Goal: Complete application form: Complete application form

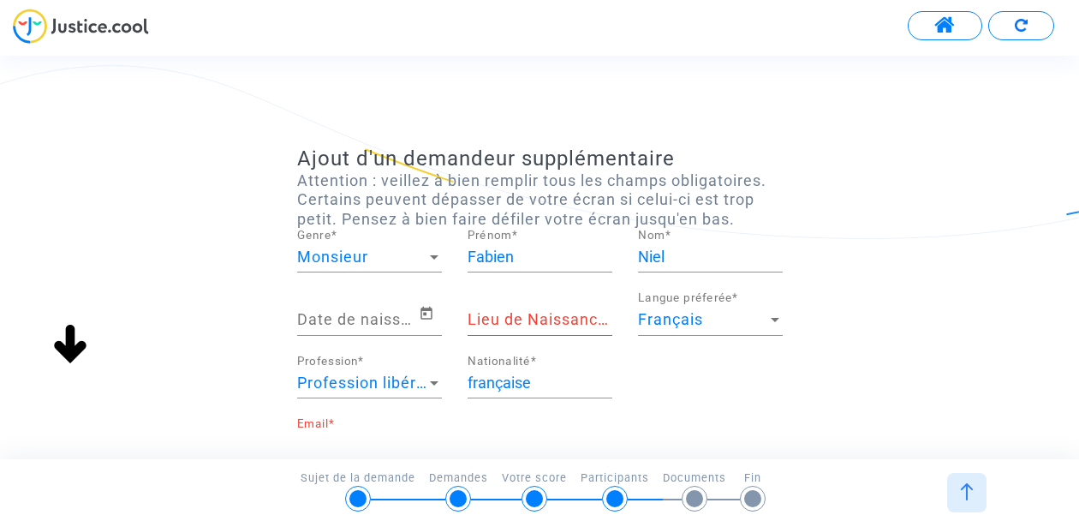
scroll to position [70, 0]
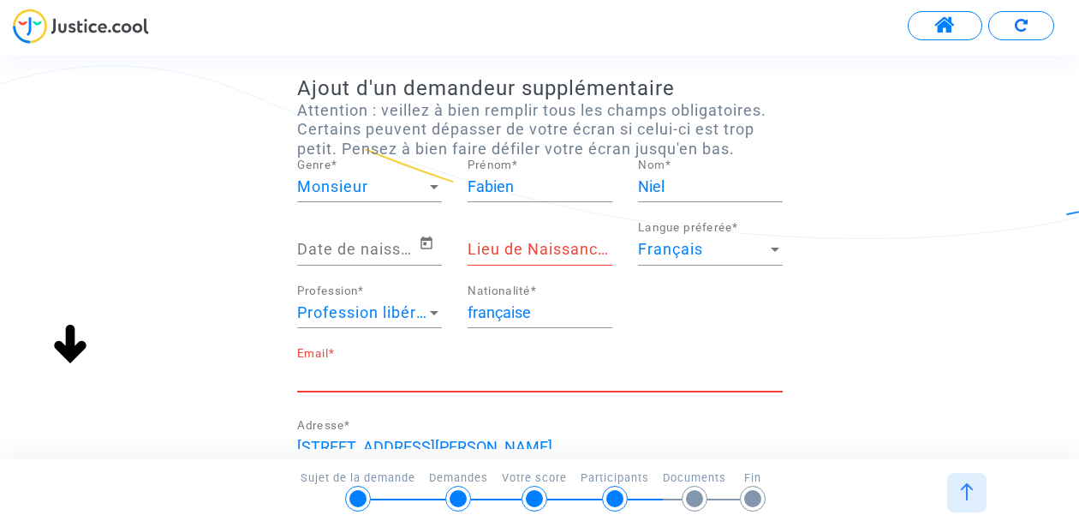
click at [386, 249] on input "Date de naissance *" at bounding box center [358, 249] width 122 height 17
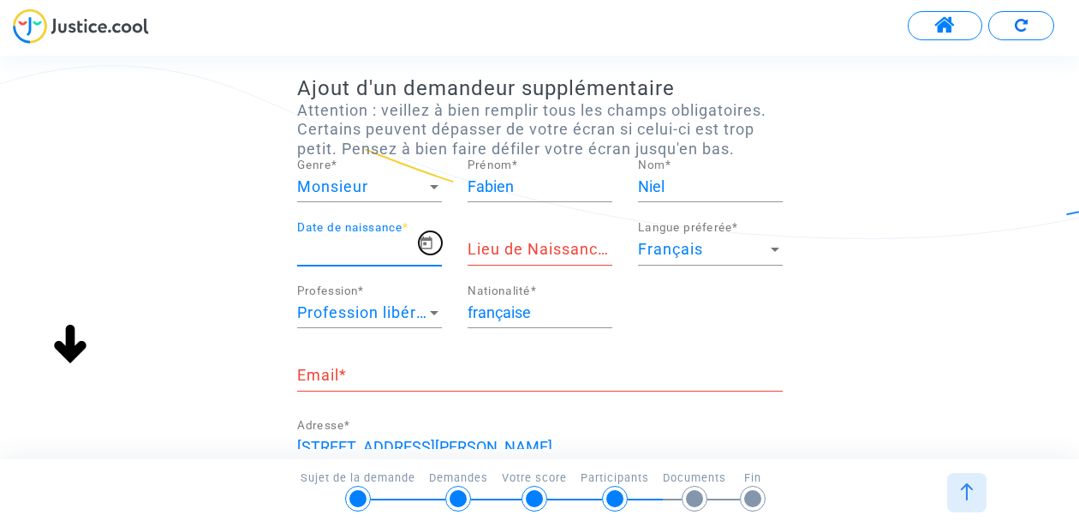
click at [432, 249] on icon "Open calendar" at bounding box center [426, 243] width 15 height 21
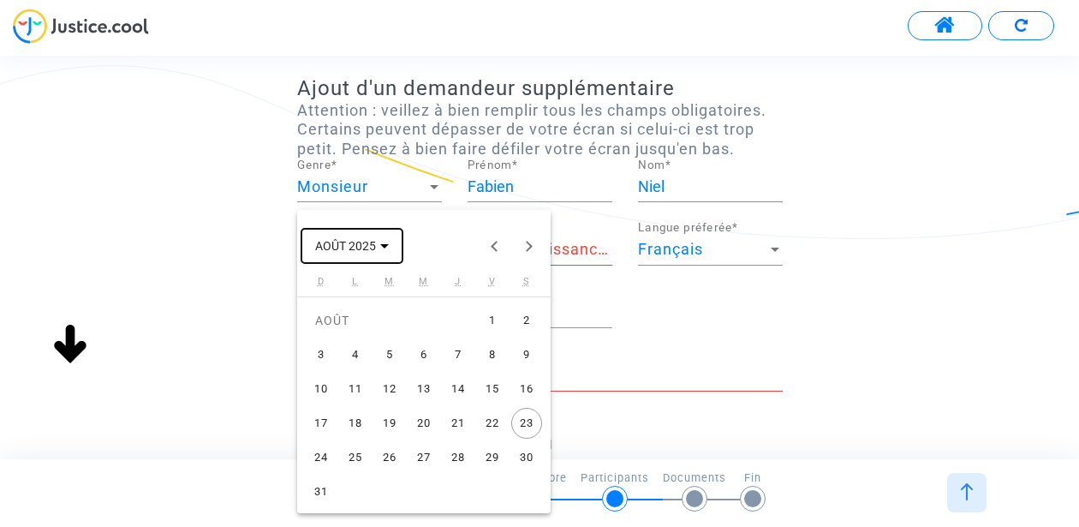
click at [378, 252] on span "AOÛT 2025" at bounding box center [352, 245] width 74 height 14
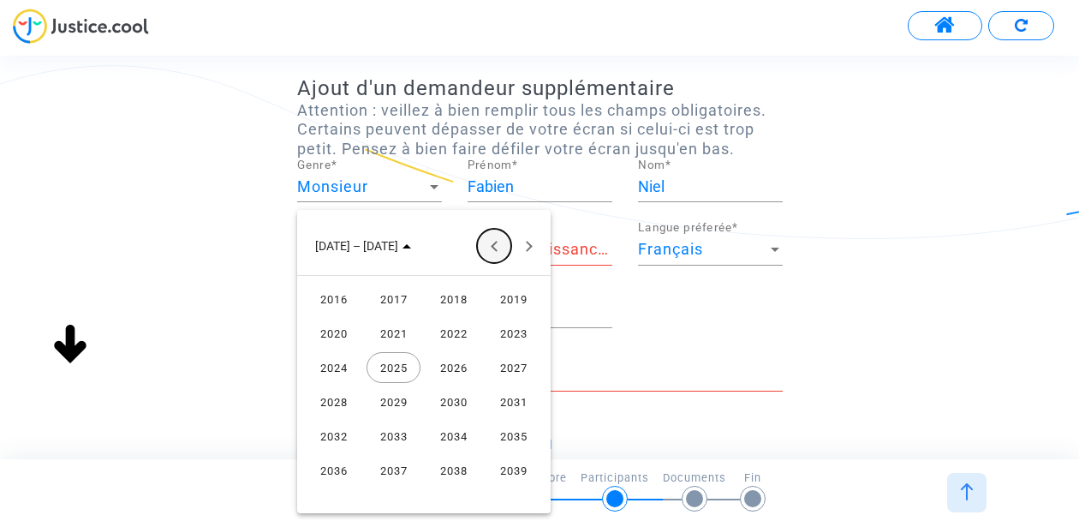
click at [500, 246] on button "Previous 24 years" at bounding box center [494, 246] width 34 height 34
click at [492, 251] on button "Previous 24 years" at bounding box center [494, 246] width 34 height 34
click at [333, 431] on div "1984" at bounding box center [334, 435] width 54 height 31
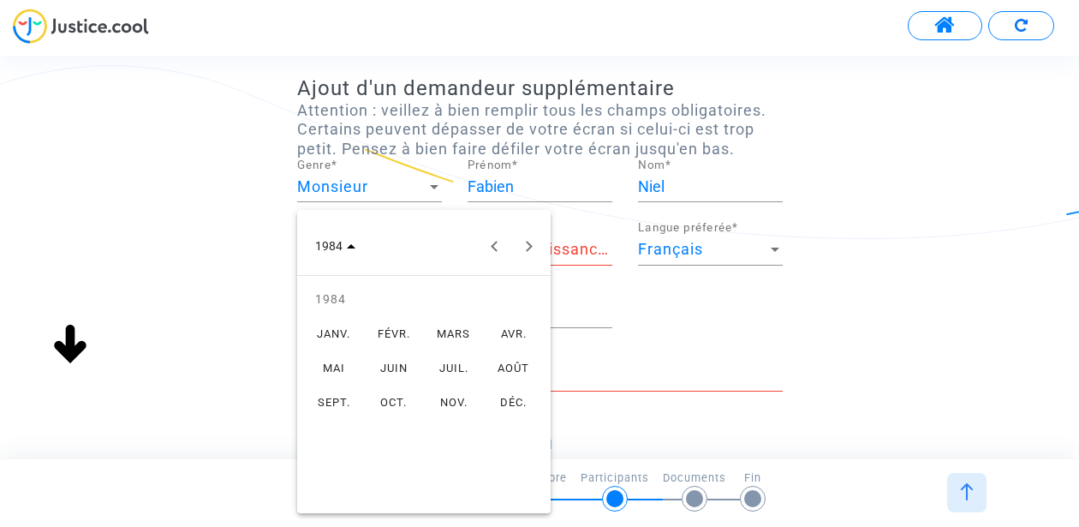
click at [340, 335] on div "JANV." at bounding box center [334, 333] width 54 height 31
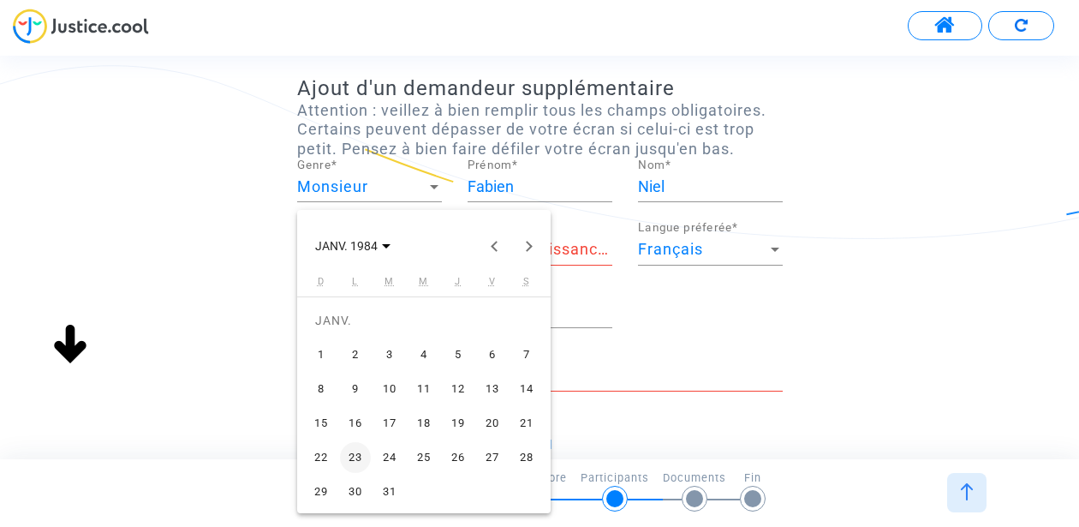
click at [413, 354] on div "4" at bounding box center [423, 354] width 31 height 31
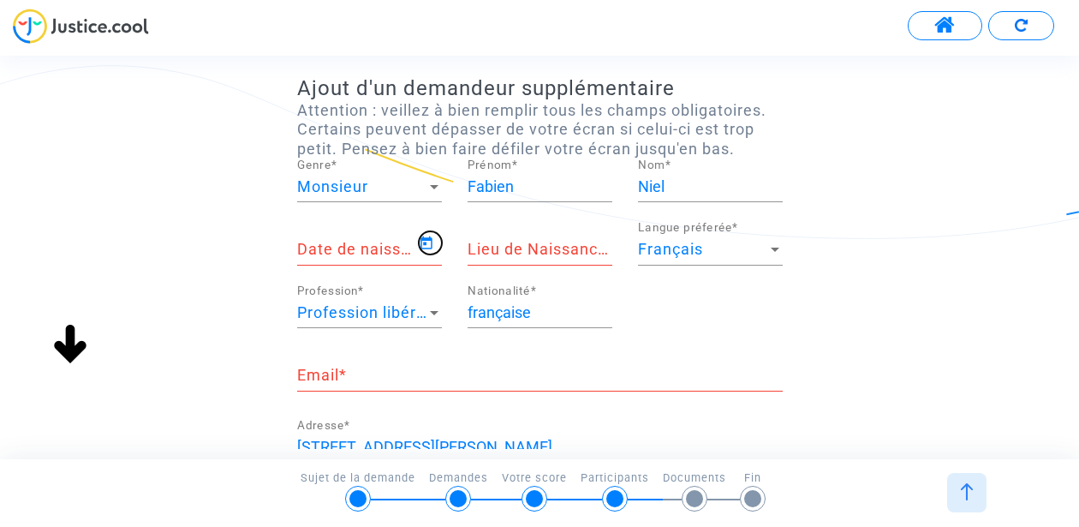
type input "[DATE]"
click at [543, 253] on input "Lieu de Naissance *" at bounding box center [539, 249] width 145 height 17
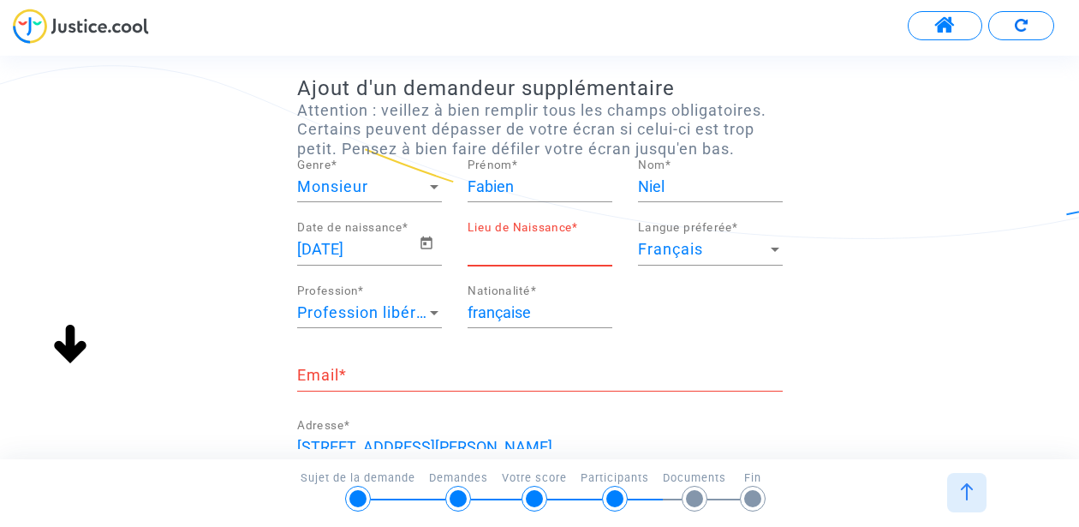
click at [846, 314] on div "Ajout d'un demandeur supplémentaire Attention : veillez à bien remplir tous les…" at bounding box center [539, 454] width 1079 height 756
click at [515, 242] on input "Lieu de Naissance *" at bounding box center [539, 249] width 145 height 17
type input "[GEOGRAPHIC_DATA]"
type input "[EMAIL_ADDRESS][DOMAIN_NAME]"
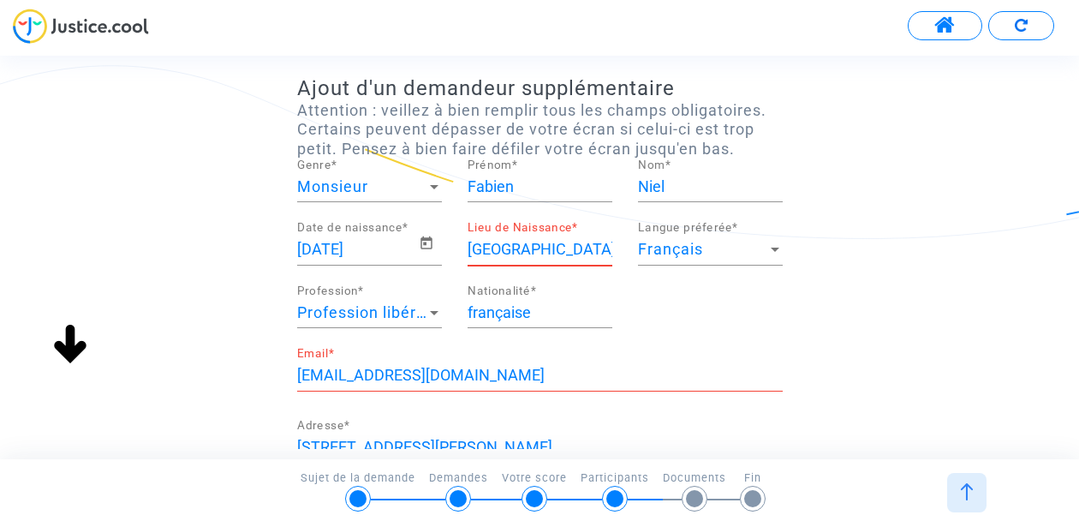
type input "0670585760"
click at [402, 378] on input "[EMAIL_ADDRESS][DOMAIN_NAME]" at bounding box center [539, 374] width 485 height 17
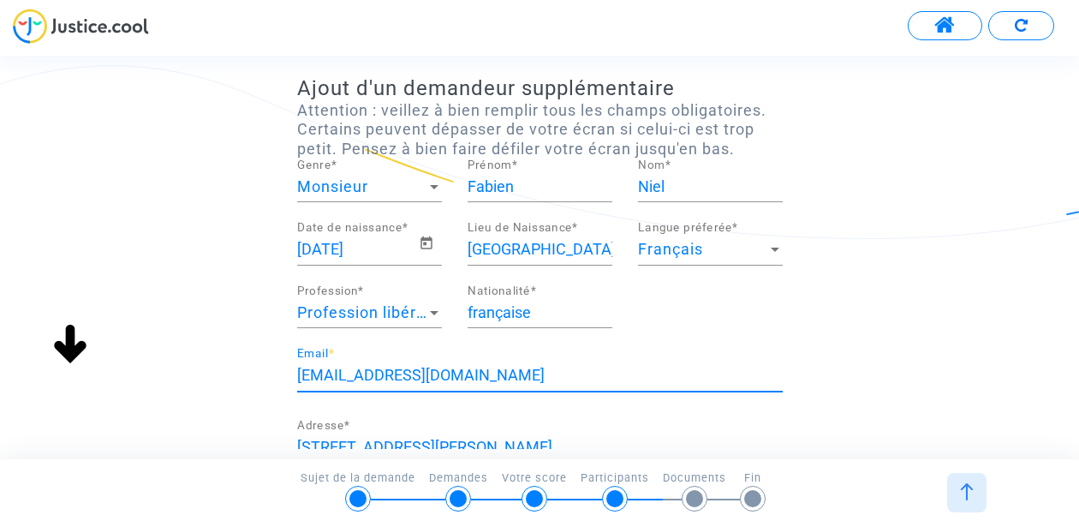
click at [402, 378] on input "[EMAIL_ADDRESS][DOMAIN_NAME]" at bounding box center [539, 374] width 485 height 17
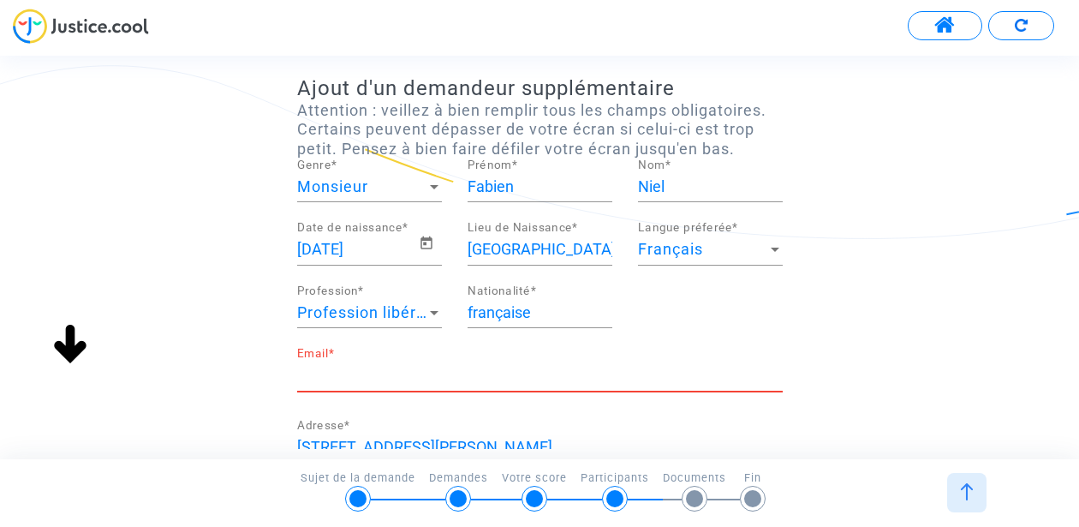
type input "f"
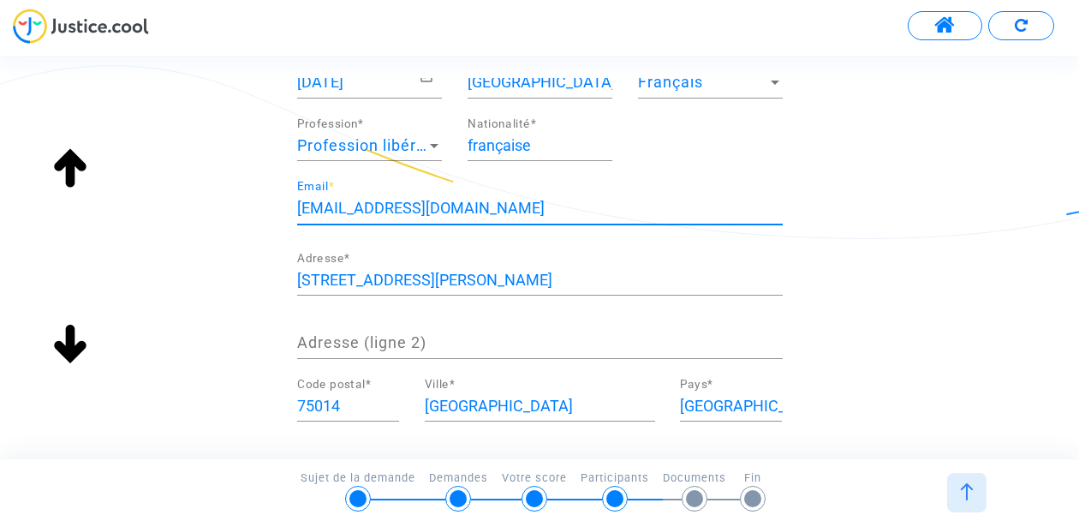
scroll to position [260, 0]
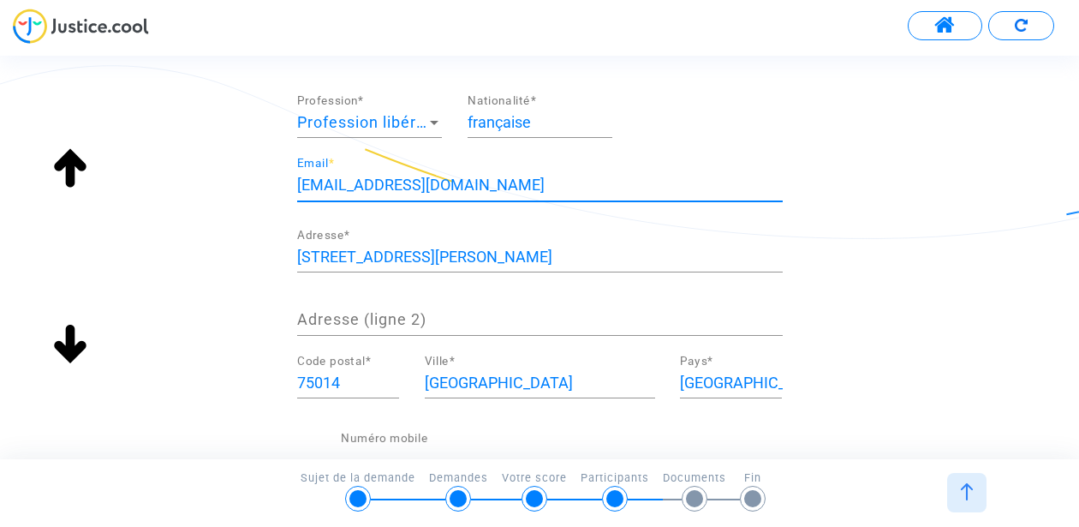
type input "Fabien.niel@gmail.com"
click at [372, 255] on input "[STREET_ADDRESS]" at bounding box center [539, 256] width 485 height 17
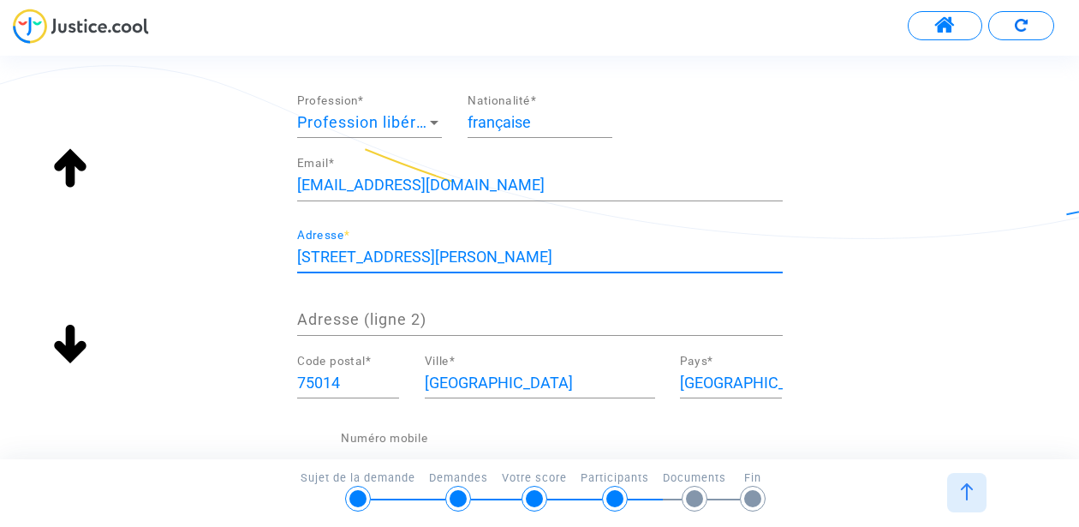
click at [372, 255] on input "[STREET_ADDRESS]" at bounding box center [539, 256] width 485 height 17
type input "219 boulevard davout"
click at [345, 381] on input "75014" at bounding box center [348, 382] width 102 height 17
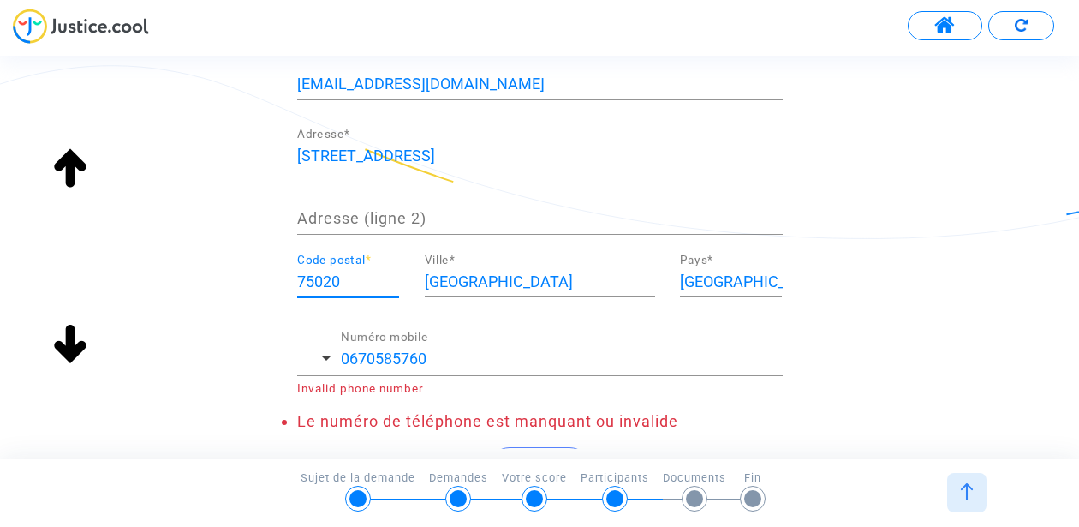
scroll to position [374, 0]
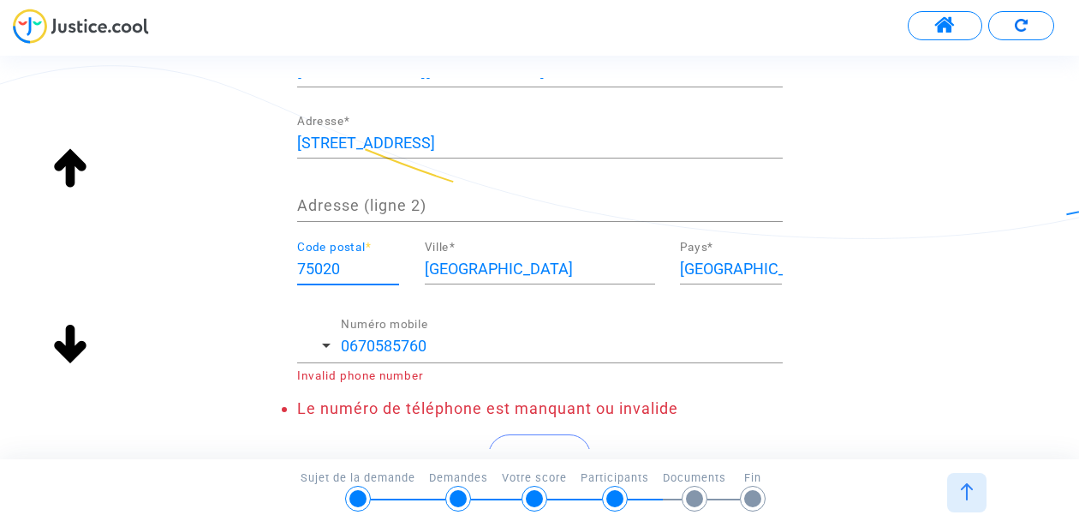
type input "75020"
click at [451, 340] on input "0670585760" at bounding box center [562, 345] width 442 height 17
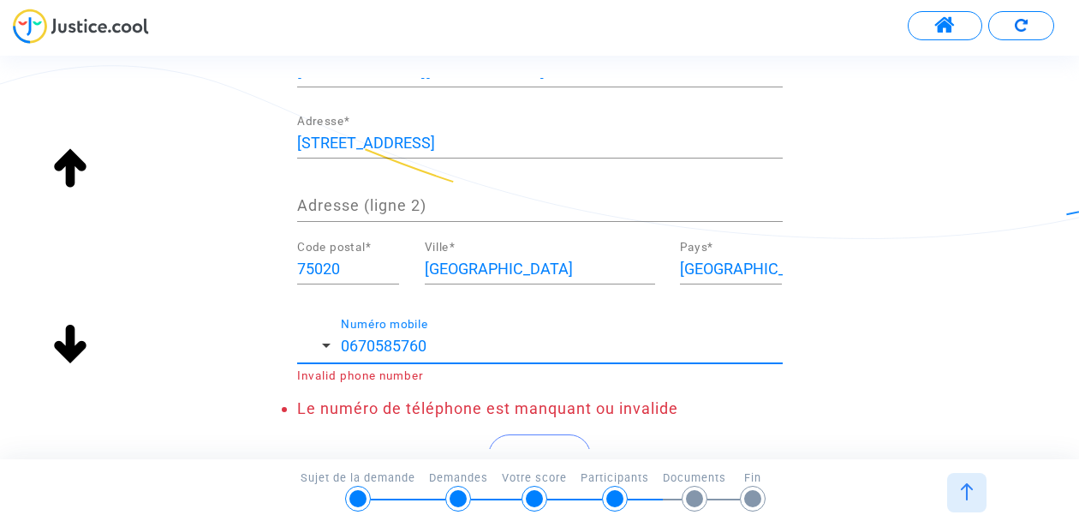
click at [451, 340] on input "0670585760" at bounding box center [562, 345] width 442 height 17
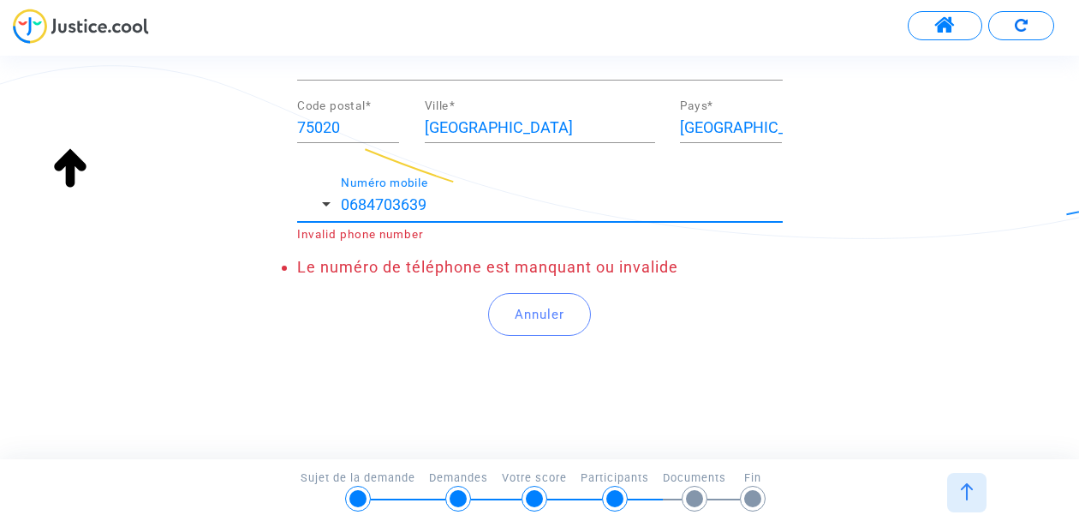
scroll to position [516, 0]
type input "0684703639"
click at [488, 292] on button "Annuler" at bounding box center [539, 313] width 103 height 43
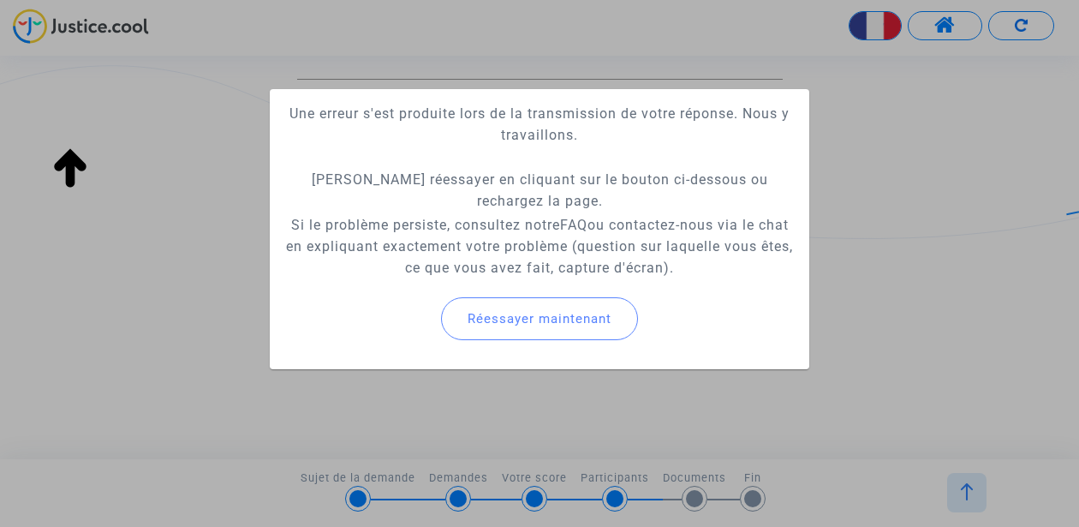
click at [501, 217] on p "Si le problème persiste, consultez notre FAQ ou contactez-nous via le chat en e…" at bounding box center [539, 246] width 512 height 64
click at [570, 319] on span "Réessayer maintenant" at bounding box center [539, 318] width 144 height 15
click at [550, 309] on button "Réessayer maintenant" at bounding box center [539, 318] width 197 height 43
click at [509, 309] on button "Réessayer maintenant" at bounding box center [539, 318] width 197 height 43
click at [866, 269] on div at bounding box center [539, 263] width 1079 height 527
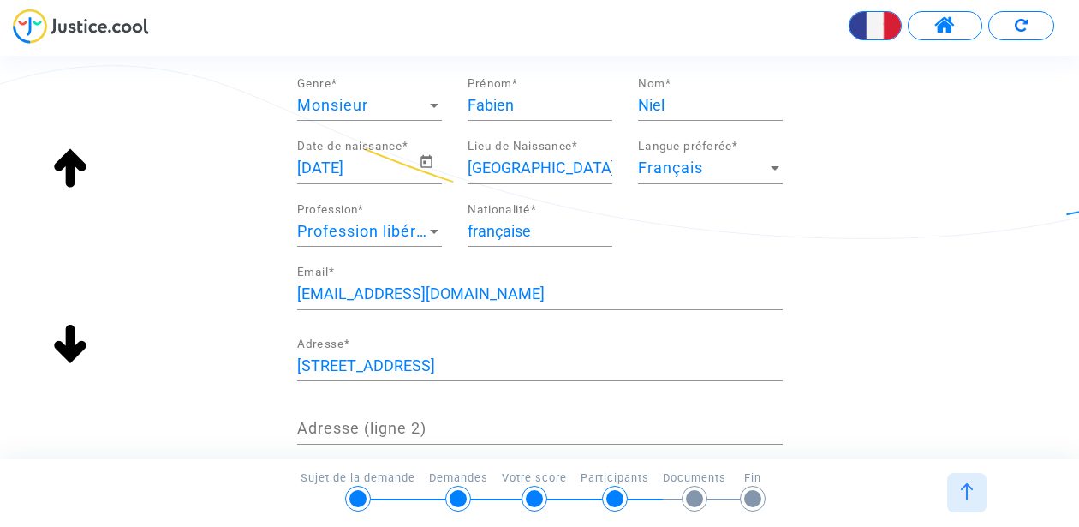
scroll to position [138, 0]
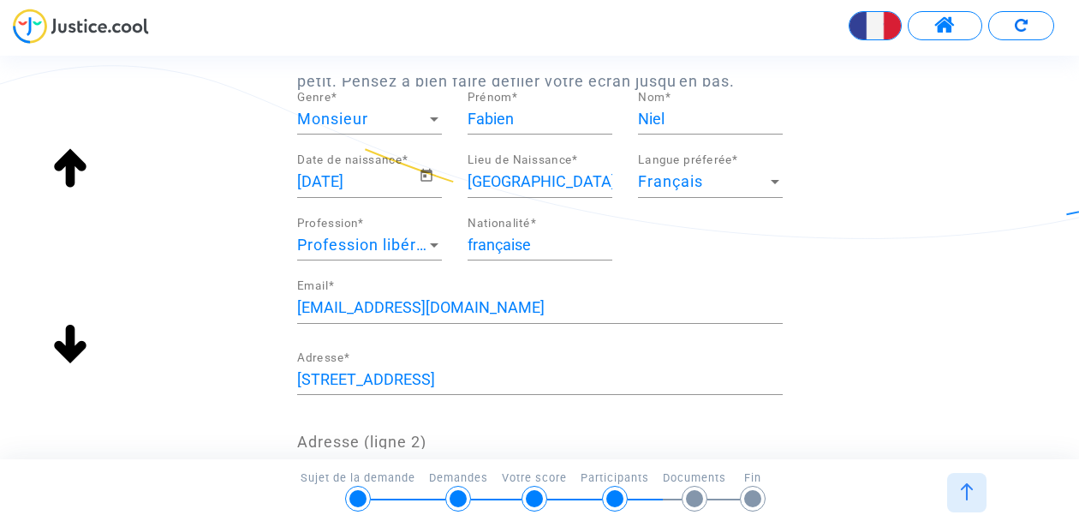
click at [548, 314] on input "Fabien.niel@gmail.com" at bounding box center [539, 307] width 485 height 17
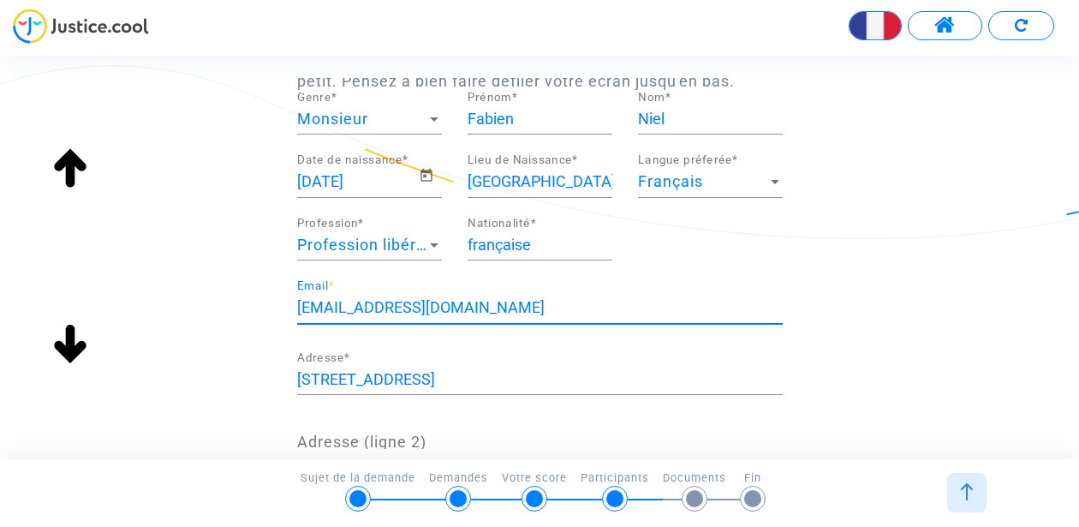
click at [508, 377] on input "219 boulevard davout" at bounding box center [539, 379] width 485 height 17
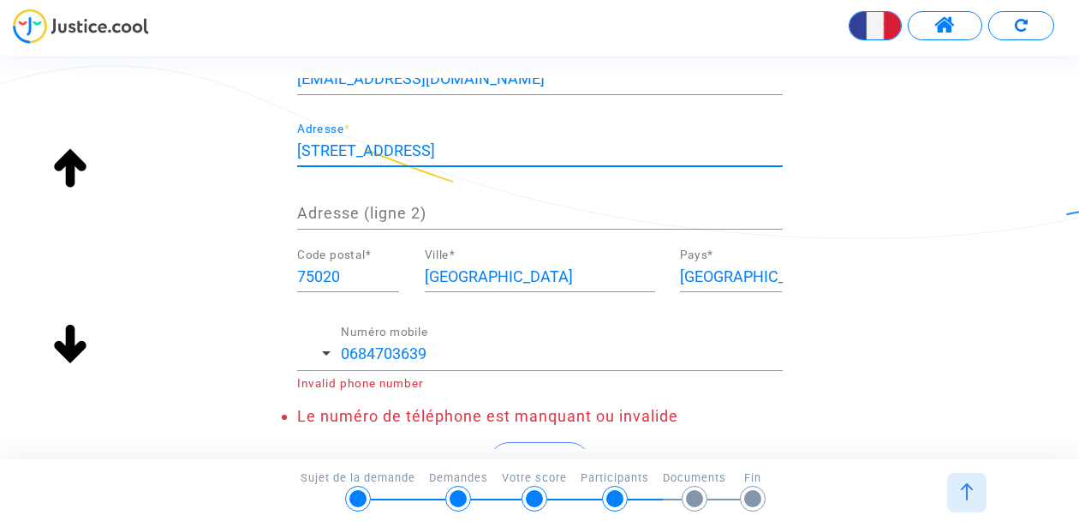
scroll to position [368, 0]
type input "219 boulevard davout"
click at [467, 342] on div "0684703639 Numéro mobile" at bounding box center [562, 347] width 442 height 44
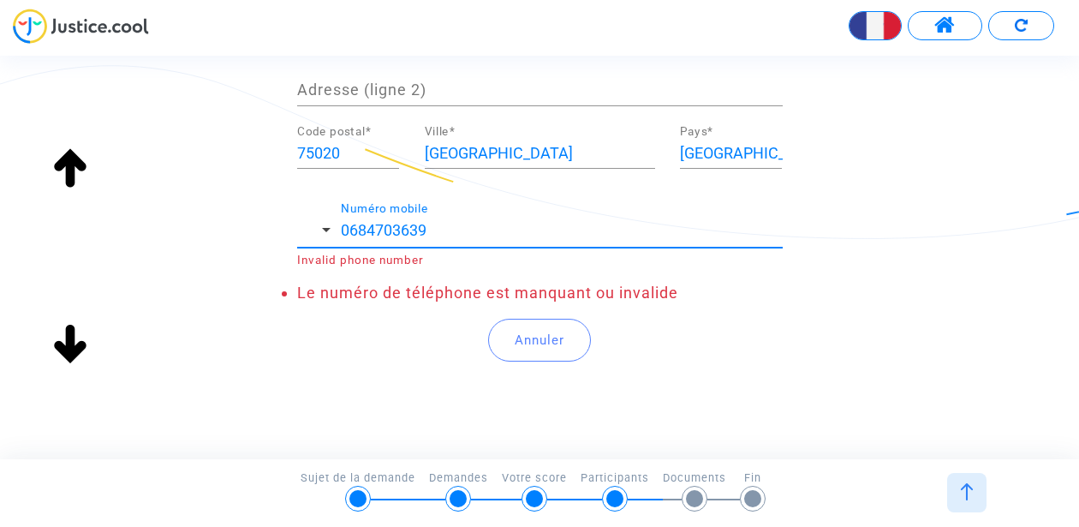
scroll to position [520, 0]
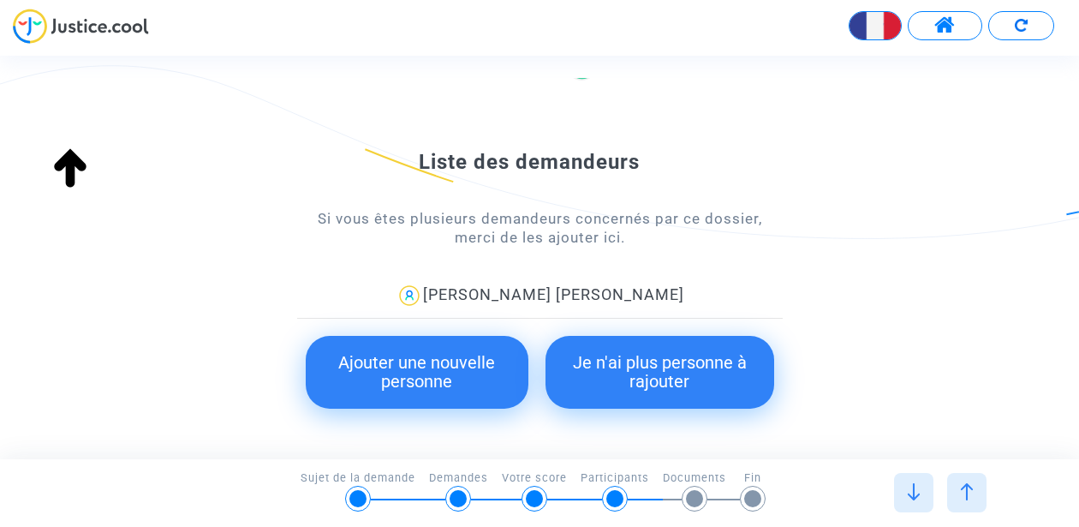
click at [455, 379] on button "Ajouter une nouvelle personne" at bounding box center [417, 372] width 223 height 73
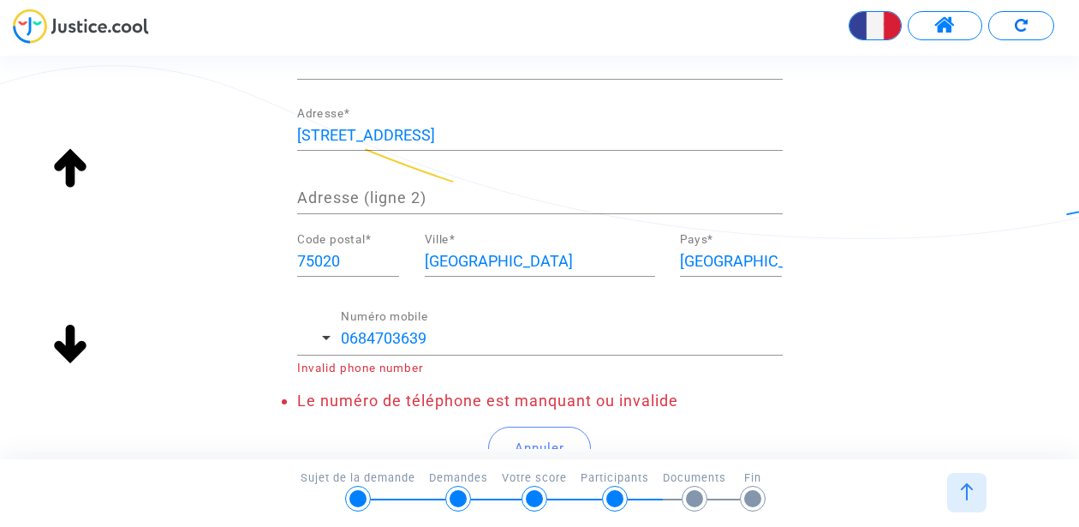
scroll to position [383, 0]
click at [452, 350] on div "0684703639 Numéro mobile" at bounding box center [562, 332] width 442 height 44
click at [345, 341] on input "0684703639" at bounding box center [562, 337] width 442 height 17
click at [325, 336] on span "button" at bounding box center [326, 337] width 9 height 4
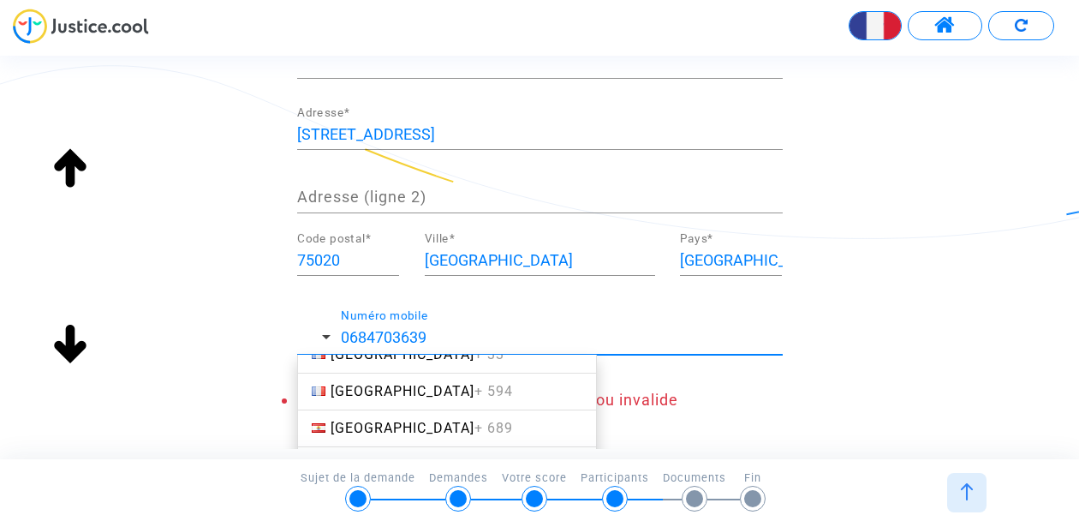
scroll to position [2635, 0]
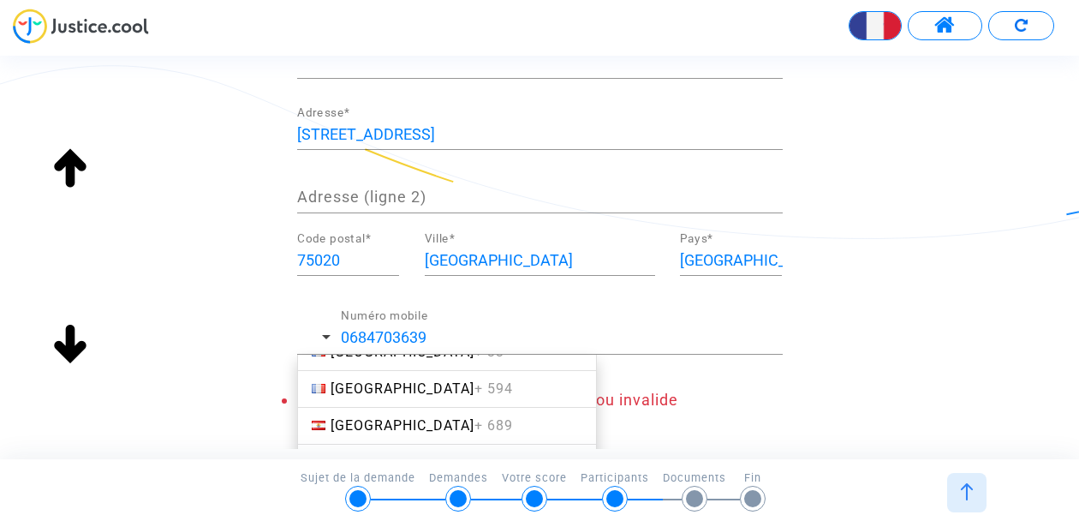
click at [479, 357] on link "France + 33" at bounding box center [447, 352] width 300 height 38
type input "[PHONE_NUMBER]"
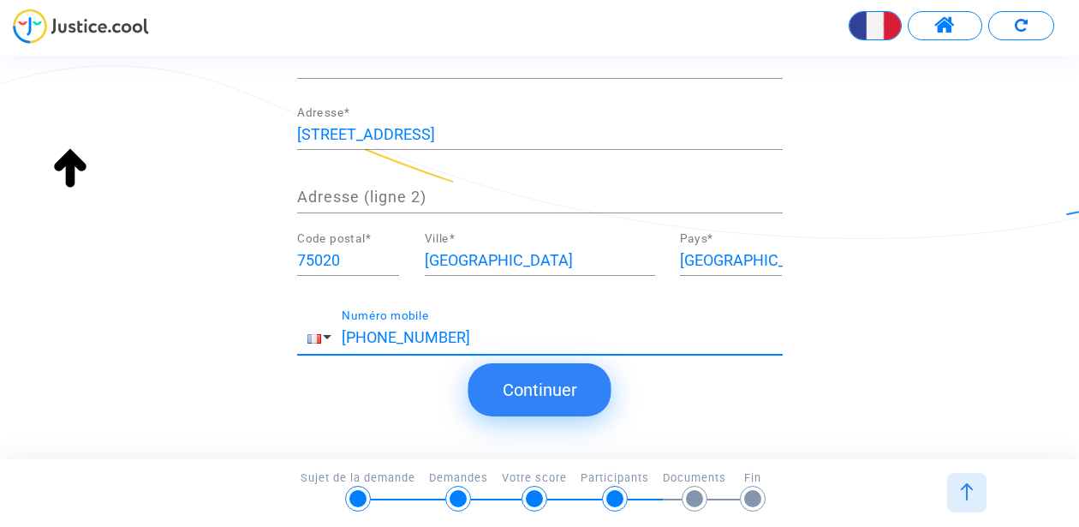
click at [581, 382] on button "Continuer" at bounding box center [539, 389] width 143 height 53
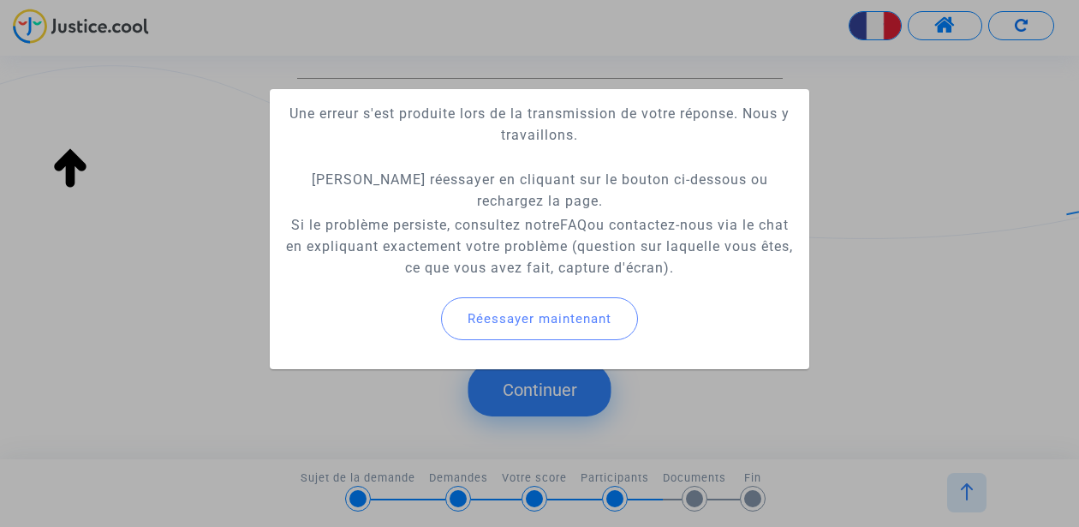
click at [542, 330] on button "Réessayer maintenant" at bounding box center [539, 318] width 197 height 43
click at [745, 390] on div at bounding box center [539, 263] width 1079 height 527
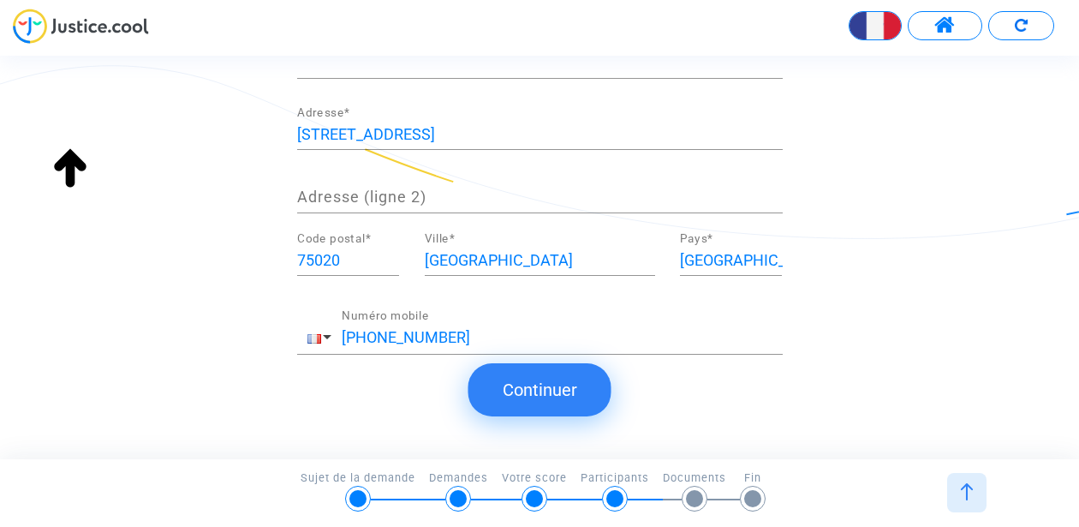
click at [591, 372] on button "Continuer" at bounding box center [539, 389] width 143 height 53
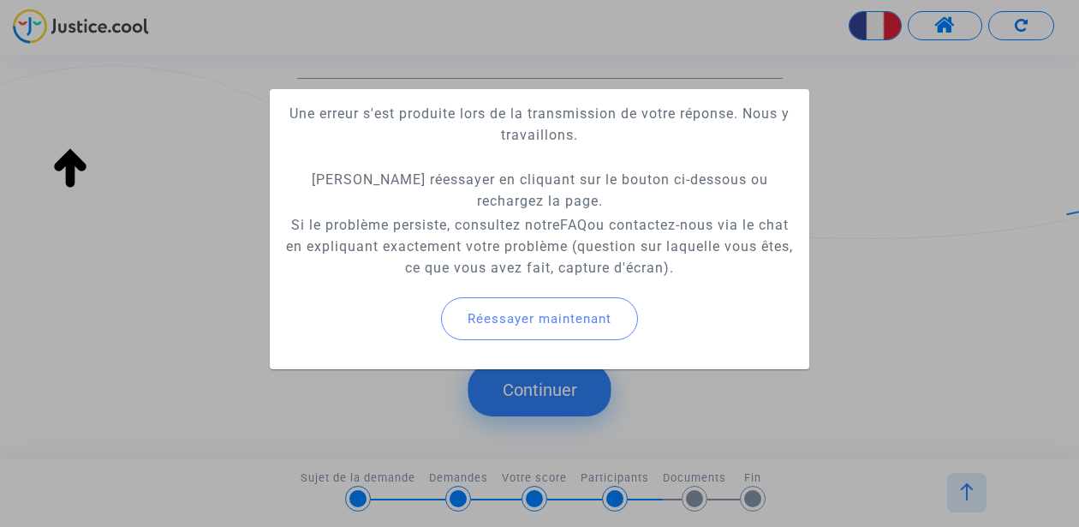
click at [582, 401] on div at bounding box center [539, 263] width 1079 height 527
click at [582, 401] on button "Continuer" at bounding box center [539, 389] width 143 height 53
click at [582, 401] on div at bounding box center [539, 263] width 1079 height 527
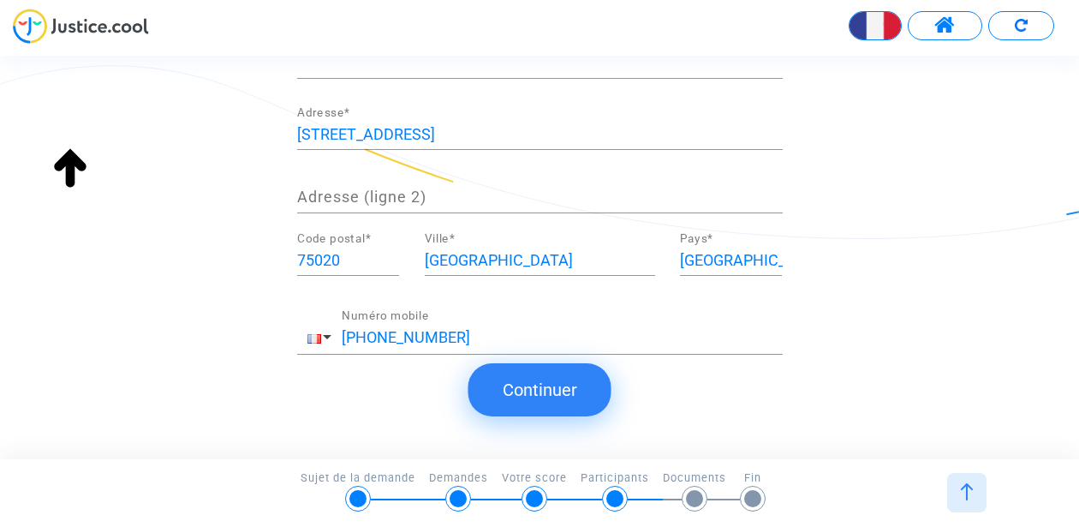
click at [582, 401] on button "Continuer" at bounding box center [539, 389] width 143 height 53
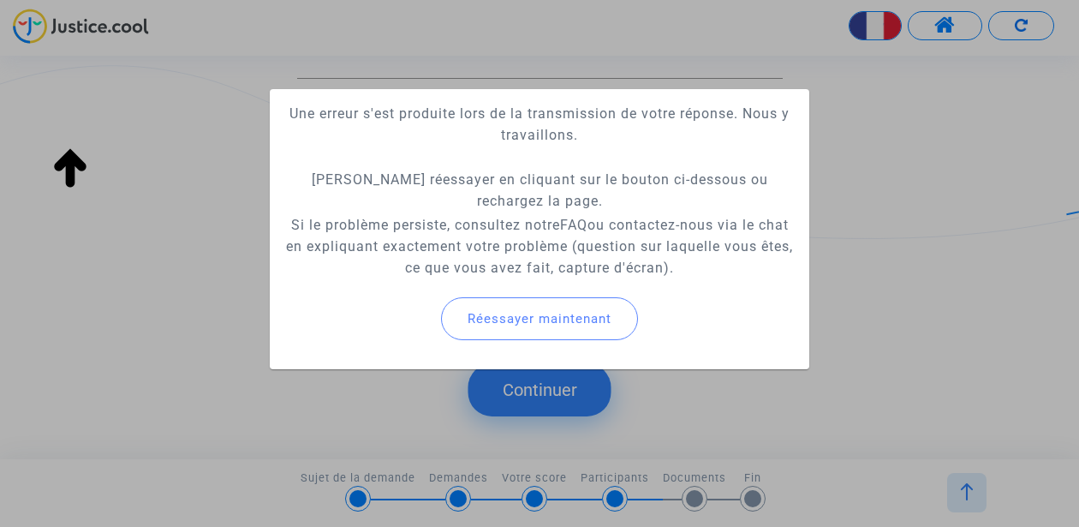
click at [582, 401] on div at bounding box center [539, 263] width 1079 height 527
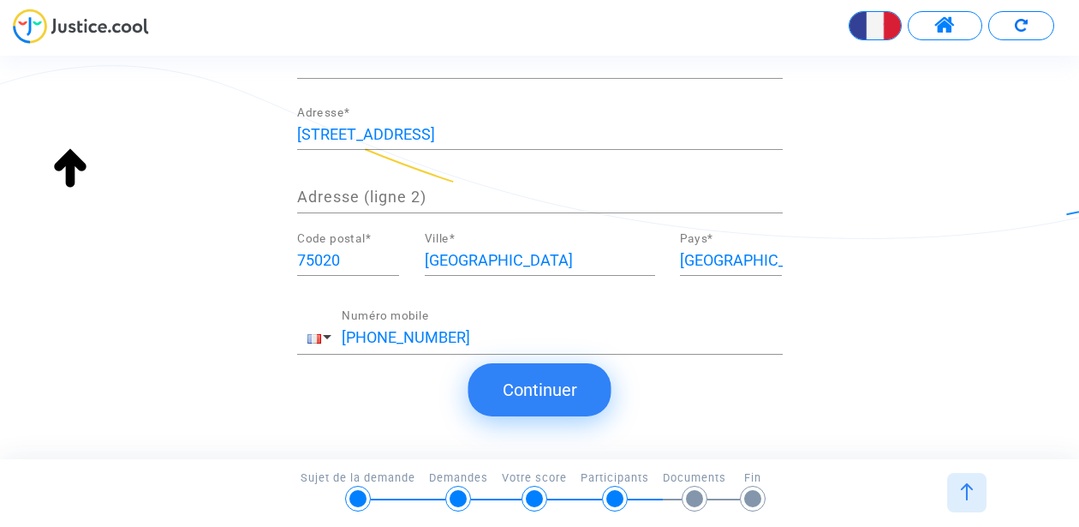
click at [582, 401] on button "Continuer" at bounding box center [539, 389] width 143 height 53
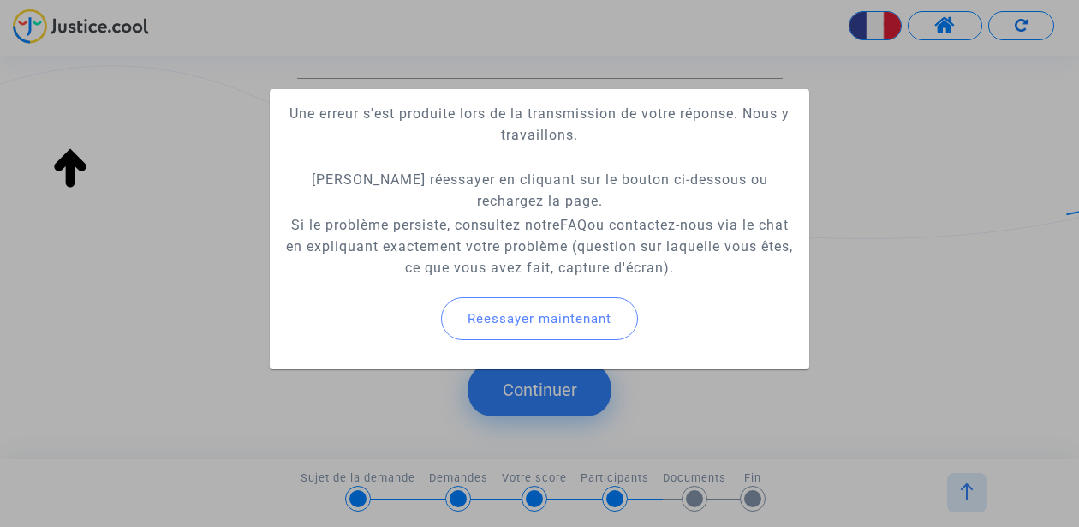
click at [582, 401] on div at bounding box center [539, 263] width 1079 height 527
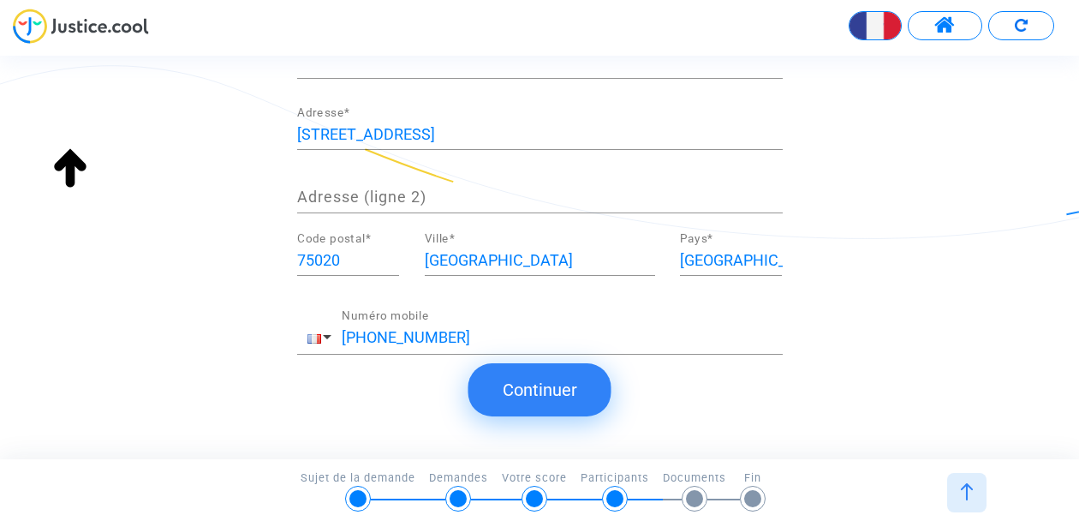
click at [582, 401] on button "Continuer" at bounding box center [539, 389] width 143 height 53
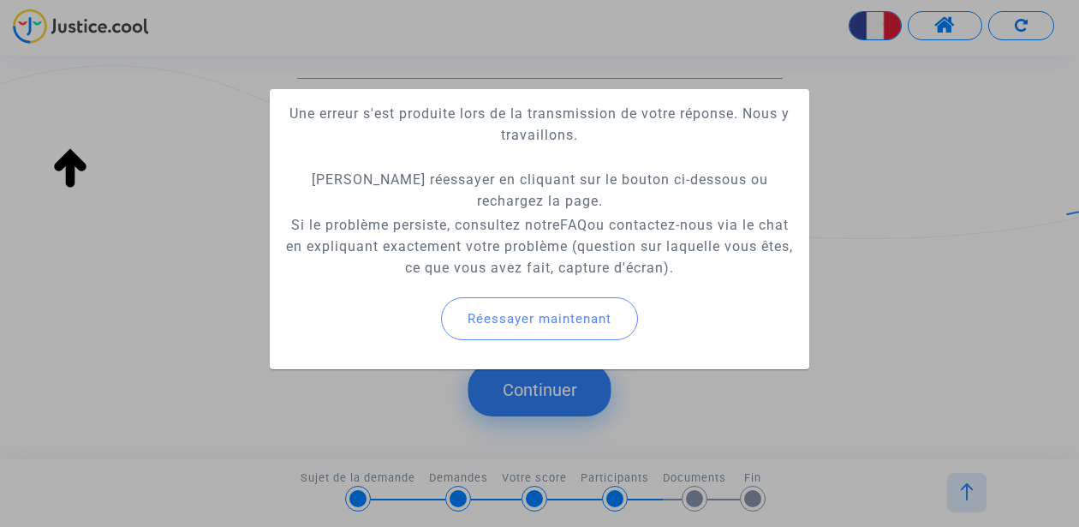
click at [787, 378] on div at bounding box center [539, 263] width 1079 height 527
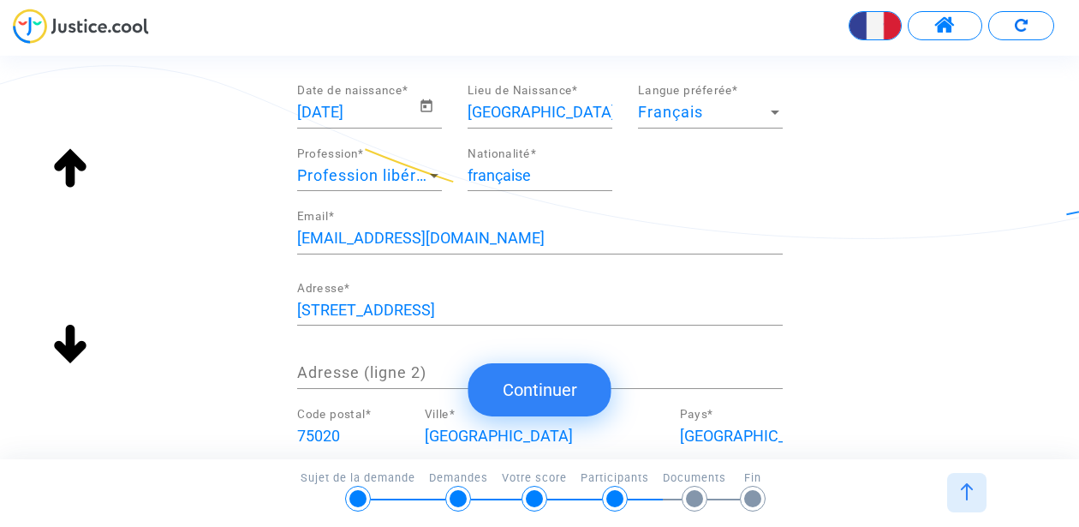
scroll to position [410, 0]
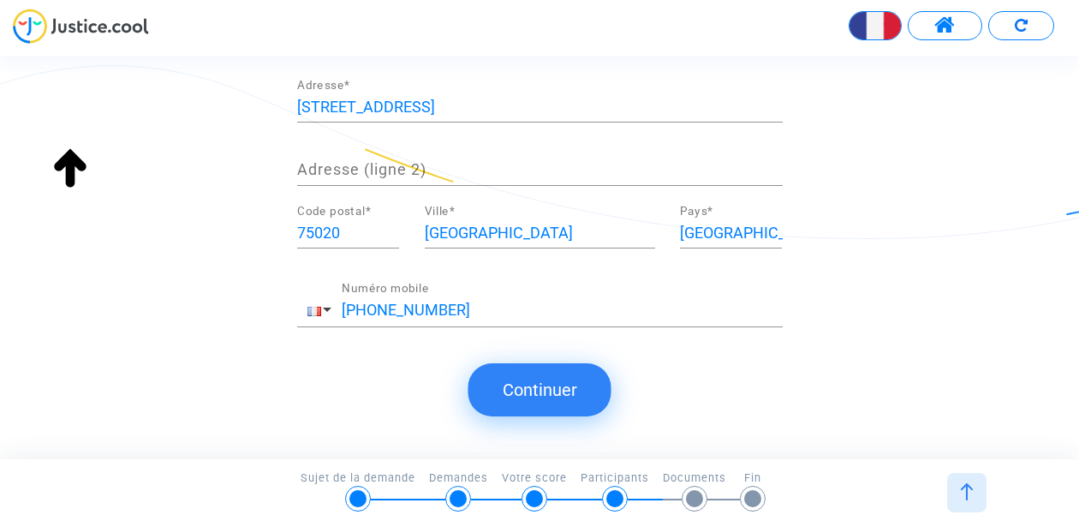
click at [521, 386] on button "Continuer" at bounding box center [539, 389] width 143 height 53
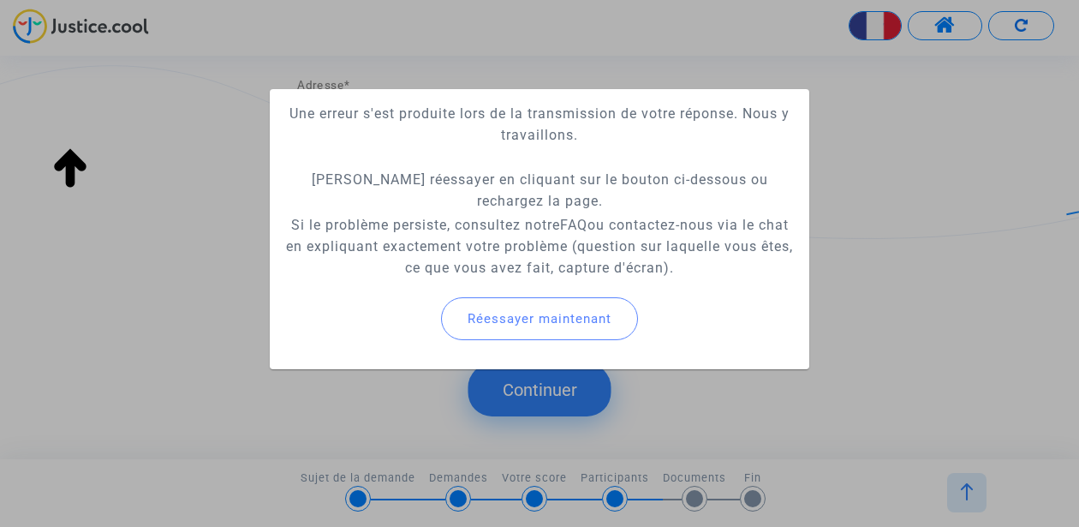
click at [590, 354] on div "Réessayer maintenant" at bounding box center [539, 319] width 512 height 74
click at [580, 302] on button "Réessayer maintenant" at bounding box center [539, 318] width 197 height 43
click at [569, 318] on span "Réessayer maintenant" at bounding box center [539, 318] width 144 height 15
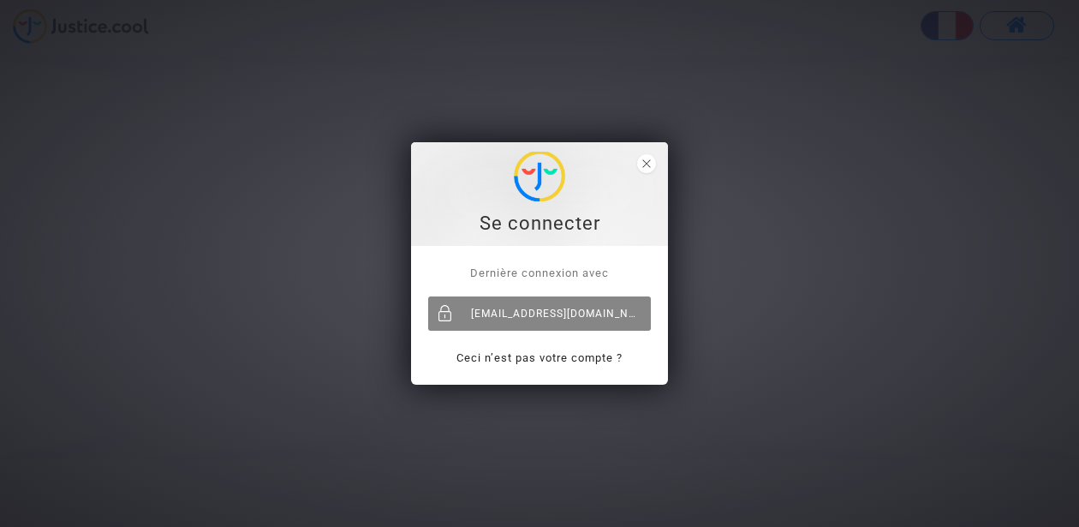
click at [606, 308] on div "[EMAIL_ADDRESS][DOMAIN_NAME]" at bounding box center [539, 313] width 223 height 34
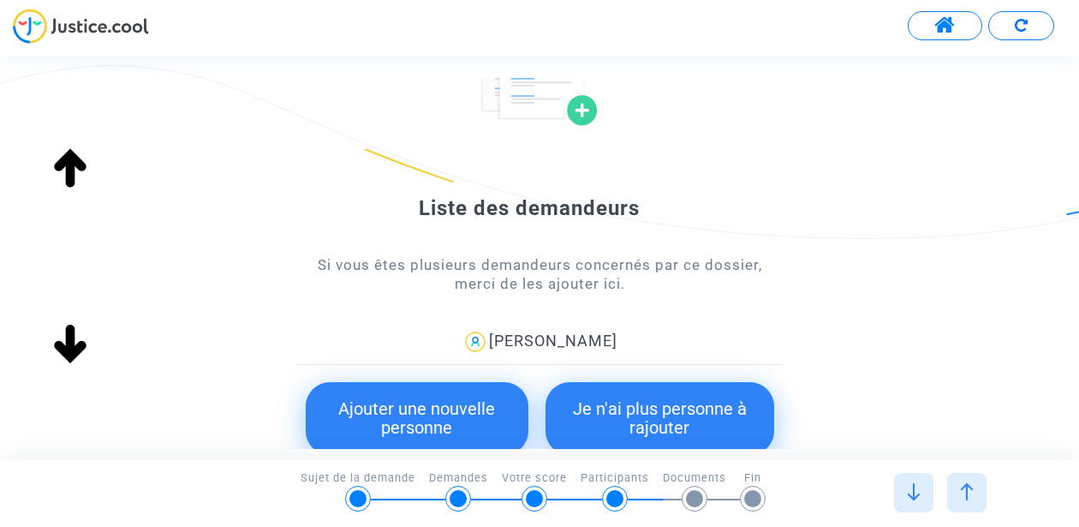
scroll to position [276, 0]
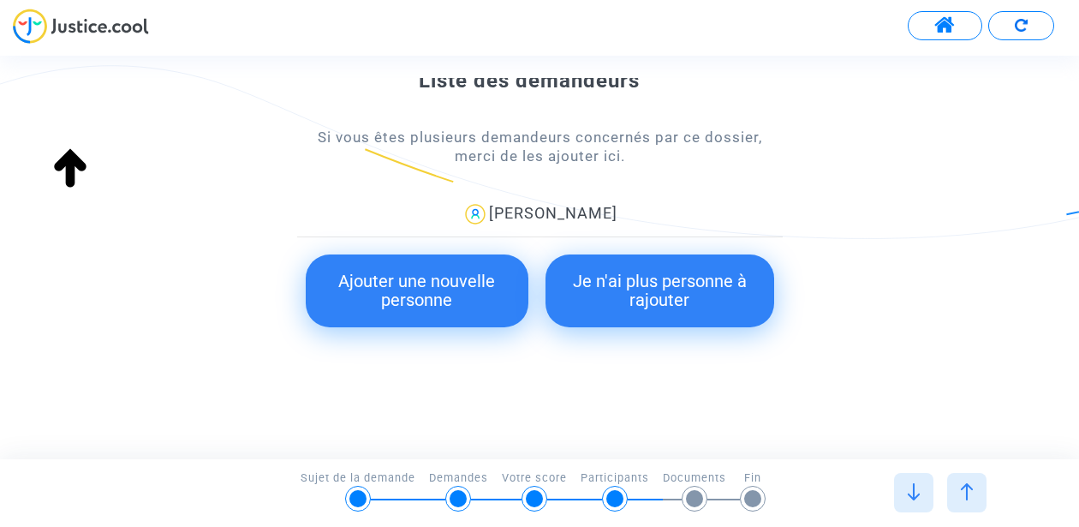
click at [432, 296] on button "Ajouter une nouvelle personne" at bounding box center [417, 290] width 223 height 73
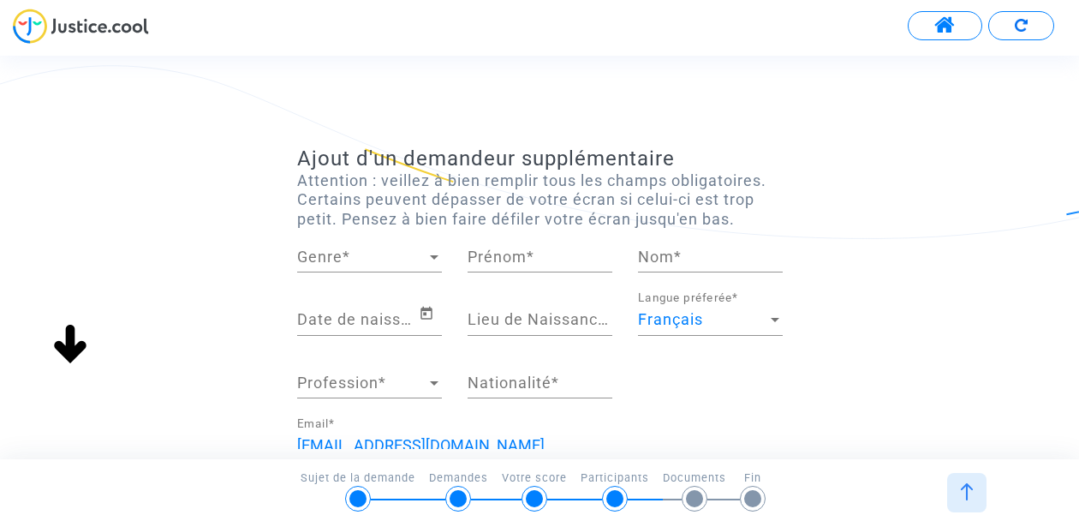
scroll to position [76, 0]
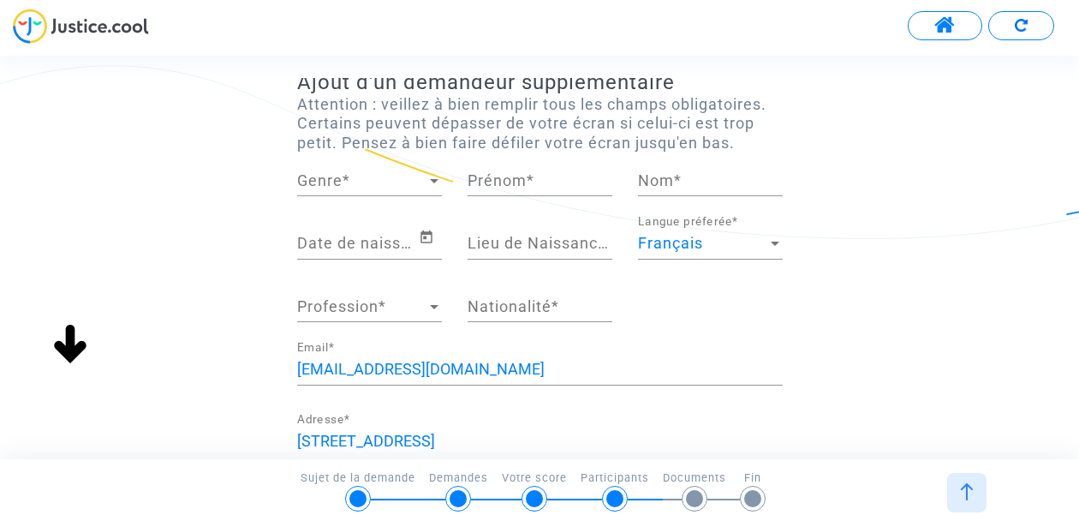
click at [366, 163] on div "Genre Genre *" at bounding box center [369, 174] width 145 height 44
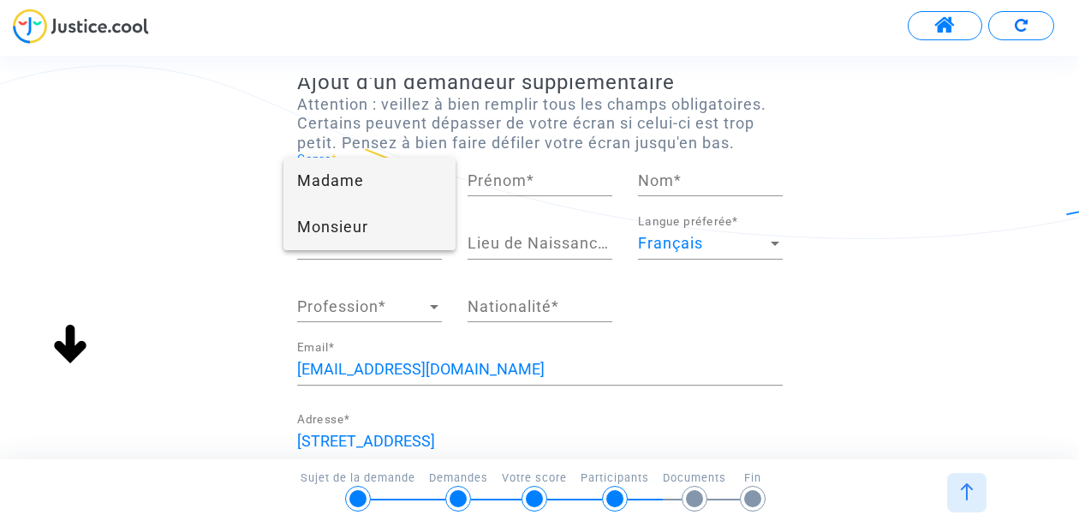
click at [369, 213] on span "Monsieur" at bounding box center [369, 227] width 145 height 46
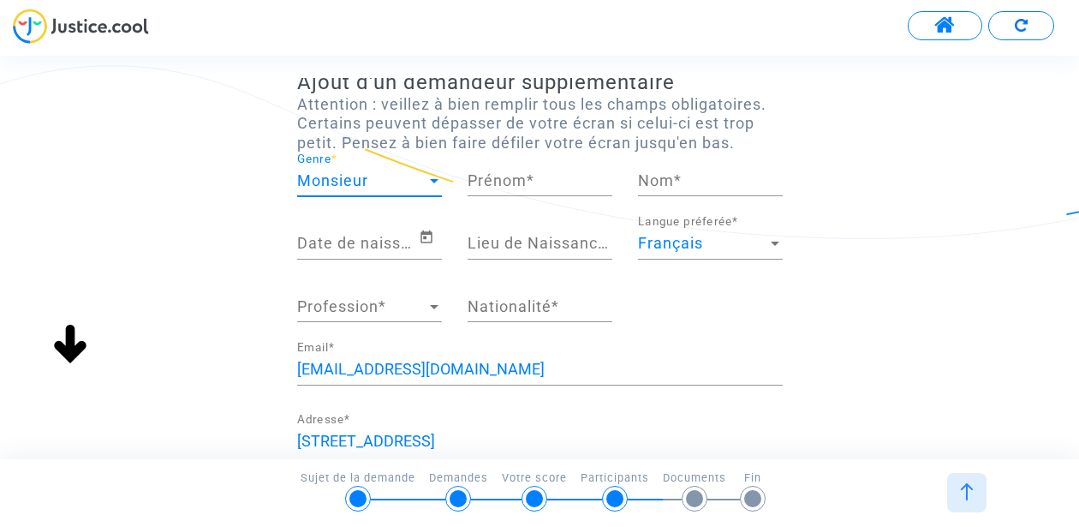
click at [481, 178] on input "Prénom *" at bounding box center [539, 180] width 145 height 17
type input "Fabien"
click at [646, 201] on div "Nom *" at bounding box center [710, 183] width 145 height 63
click at [672, 186] on input "Nom *" at bounding box center [710, 180] width 145 height 17
type input "Niel"
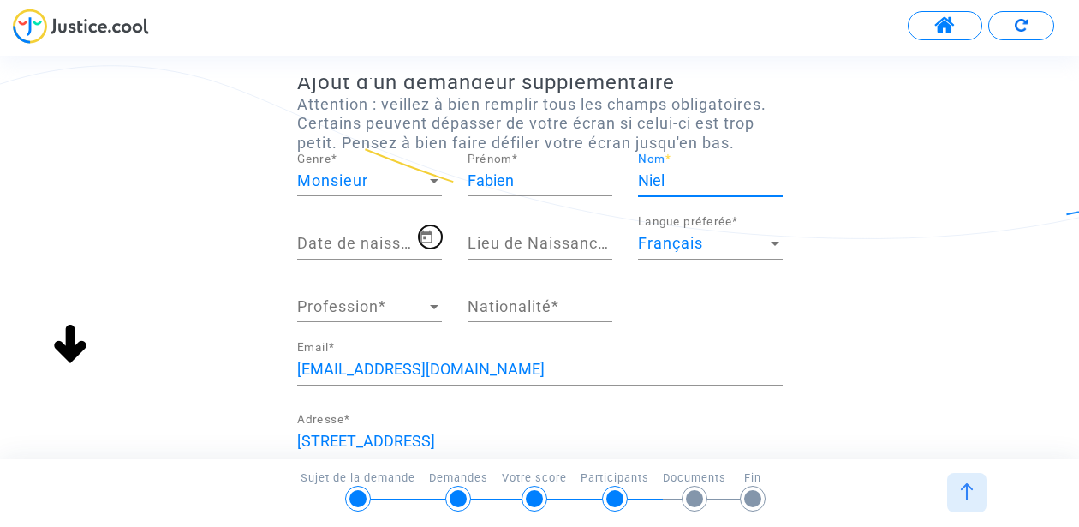
click at [420, 234] on icon "Open calendar" at bounding box center [426, 237] width 15 height 21
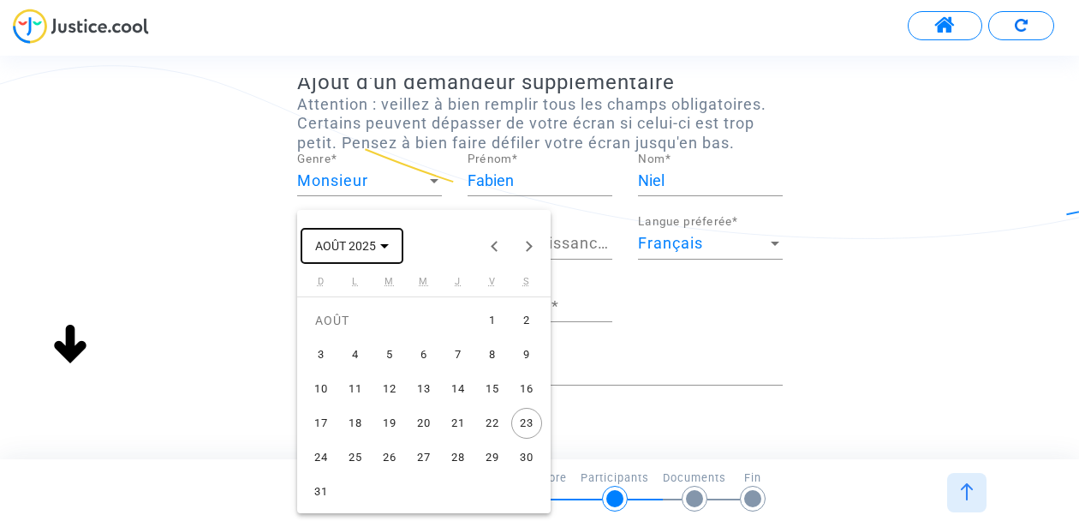
click at [373, 241] on span "AOÛT 2025" at bounding box center [345, 247] width 61 height 14
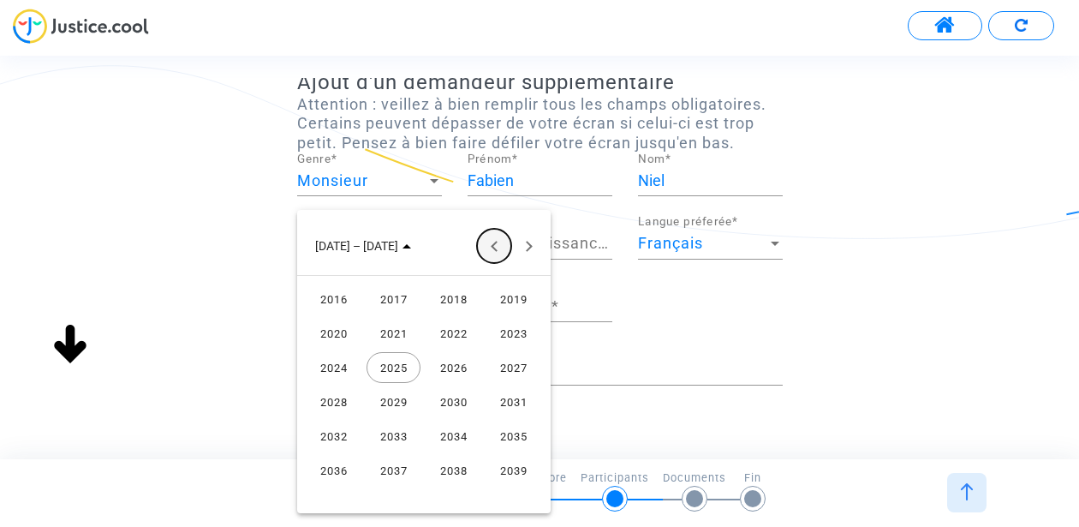
click at [500, 240] on button "Previous 24 years" at bounding box center [494, 246] width 34 height 34
click at [332, 432] on div "1984" at bounding box center [334, 435] width 54 height 31
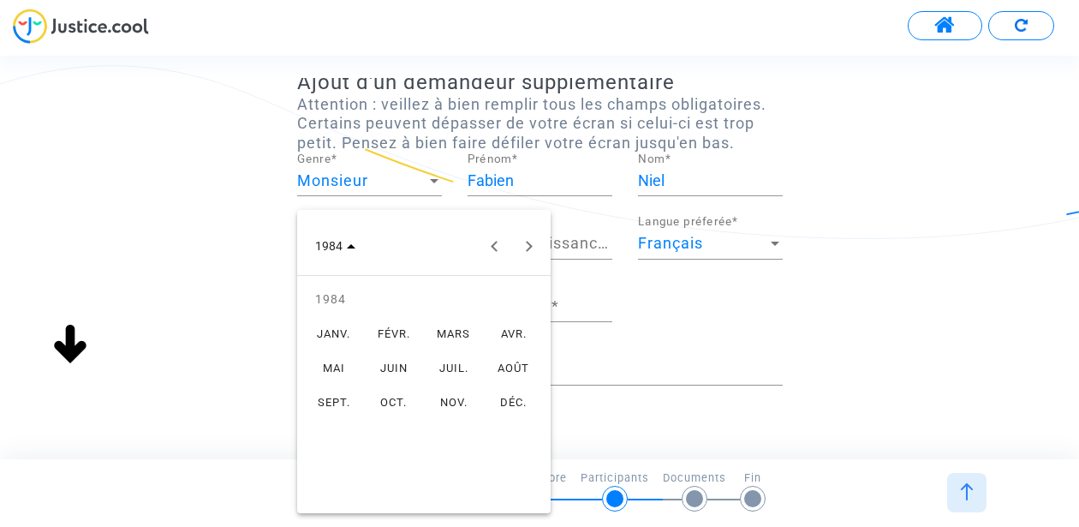
click at [339, 325] on div "JANV." at bounding box center [334, 333] width 54 height 31
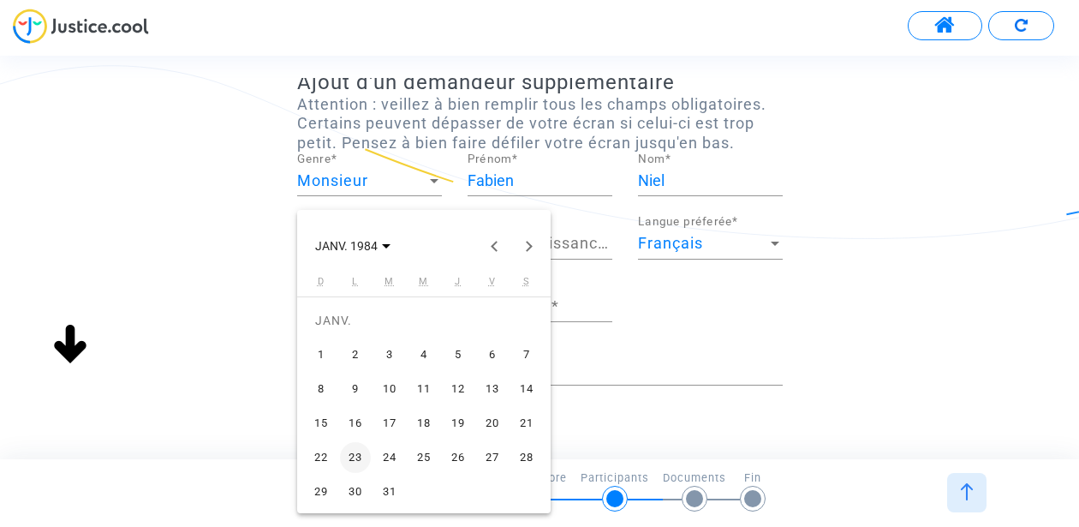
click at [424, 354] on div "4" at bounding box center [423, 354] width 31 height 31
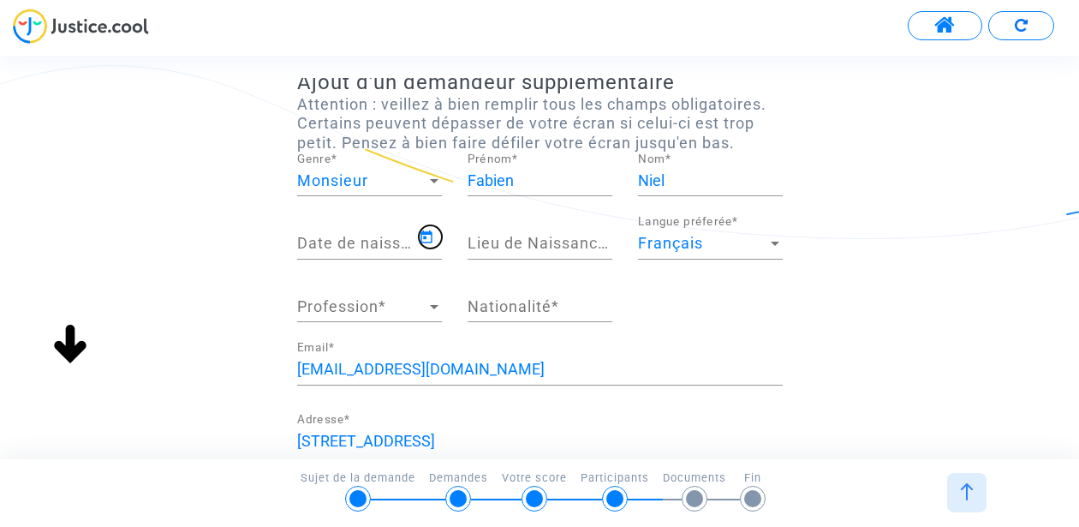
type input "[DATE]"
click at [531, 234] on div "Lieu de Naissance *" at bounding box center [539, 238] width 145 height 44
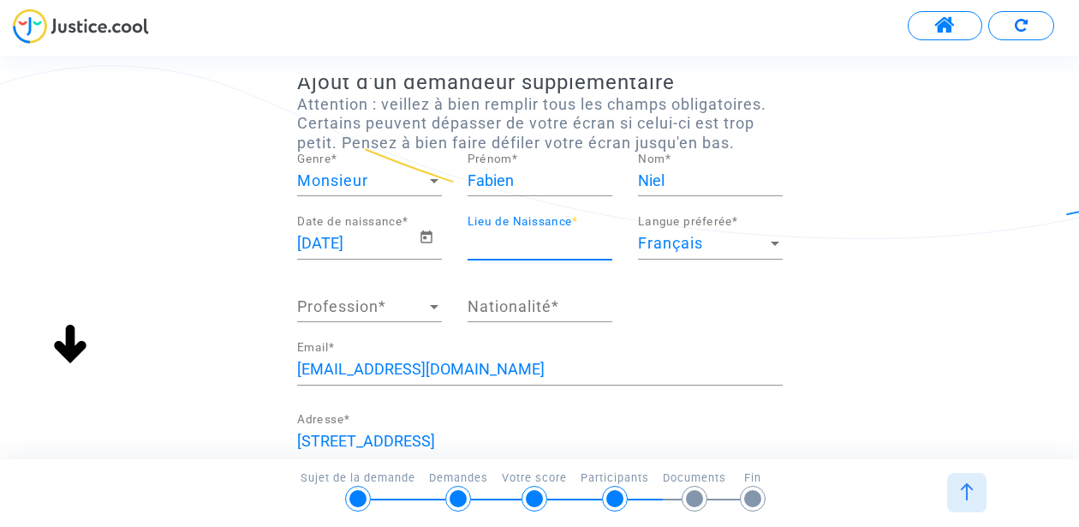
type input "a"
type input "[GEOGRAPHIC_DATA]"
click at [824, 389] on div "Ajout d'un demandeur supplémentaire Attention : veillez à bien remplir tous les…" at bounding box center [539, 448] width 1079 height 756
click at [380, 308] on span "Profession" at bounding box center [361, 306] width 129 height 17
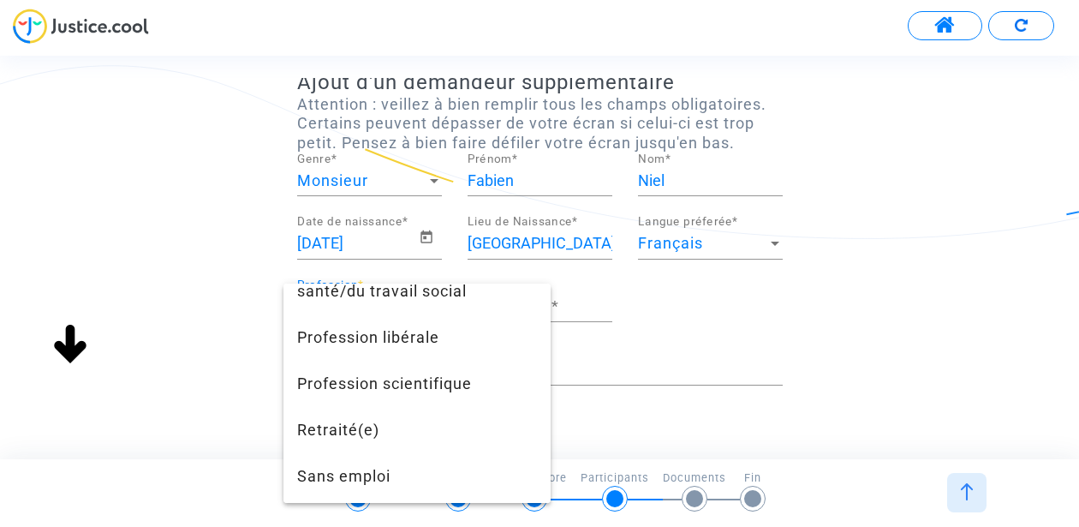
scroll to position [1550, 0]
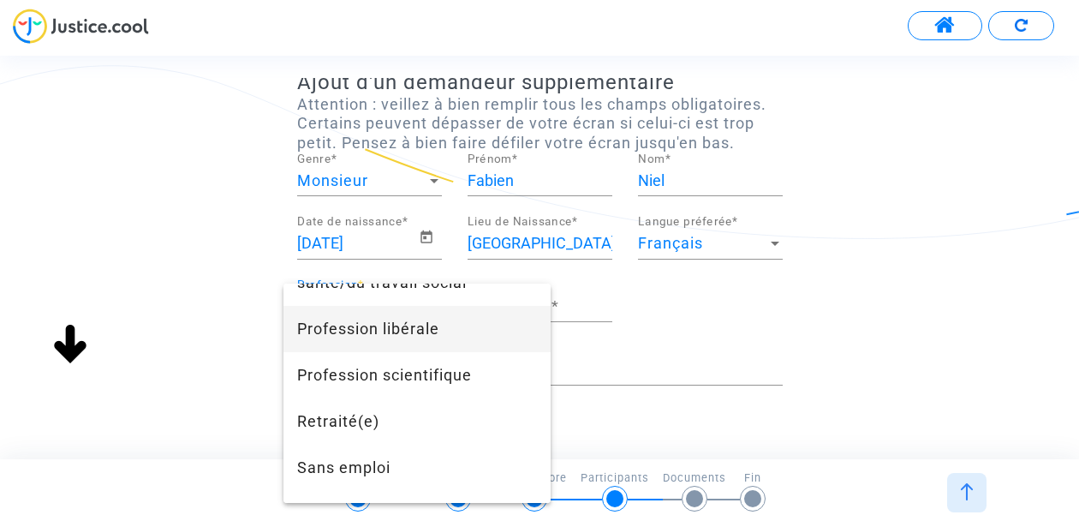
click at [401, 348] on span "Profession libérale" at bounding box center [417, 329] width 240 height 46
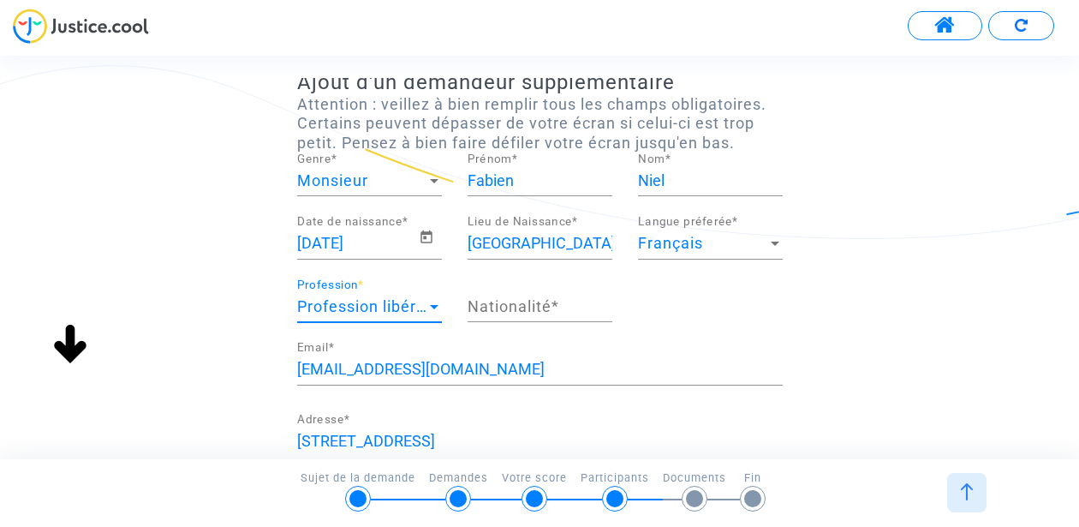
scroll to position [1248, 0]
click at [491, 301] on input "Nationalité *" at bounding box center [539, 306] width 145 height 17
type input "française"
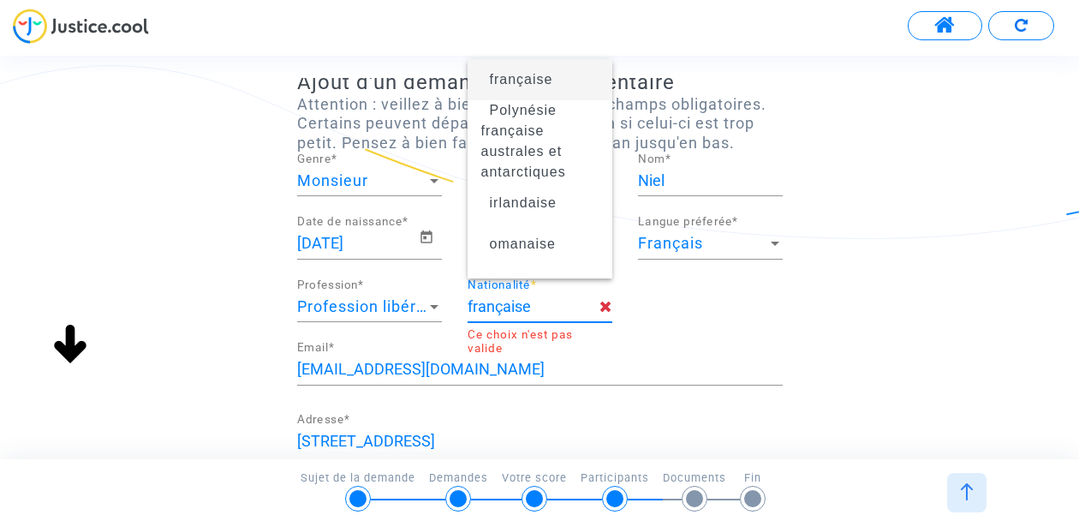
click at [564, 80] on span "française" at bounding box center [539, 80] width 117 height 48
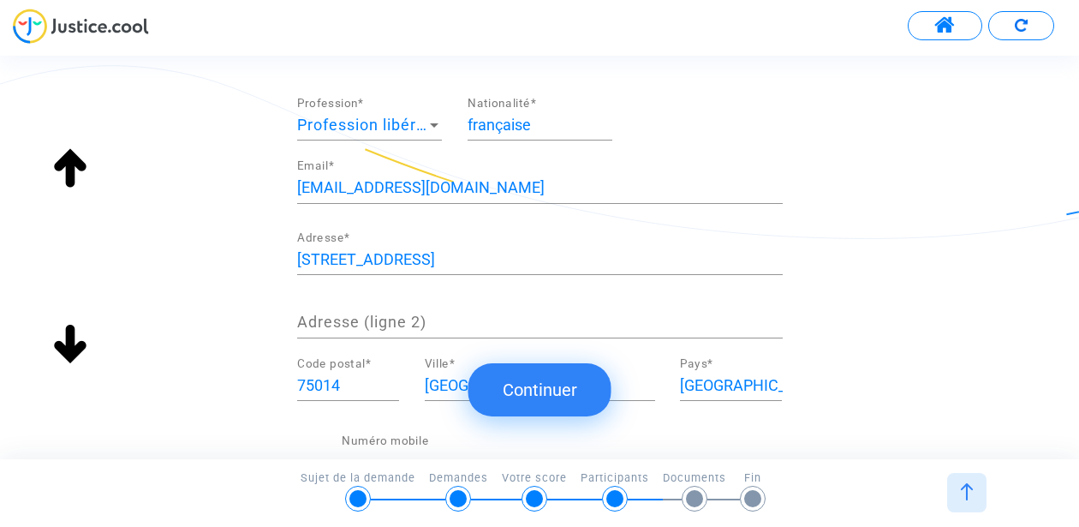
scroll to position [295, 0]
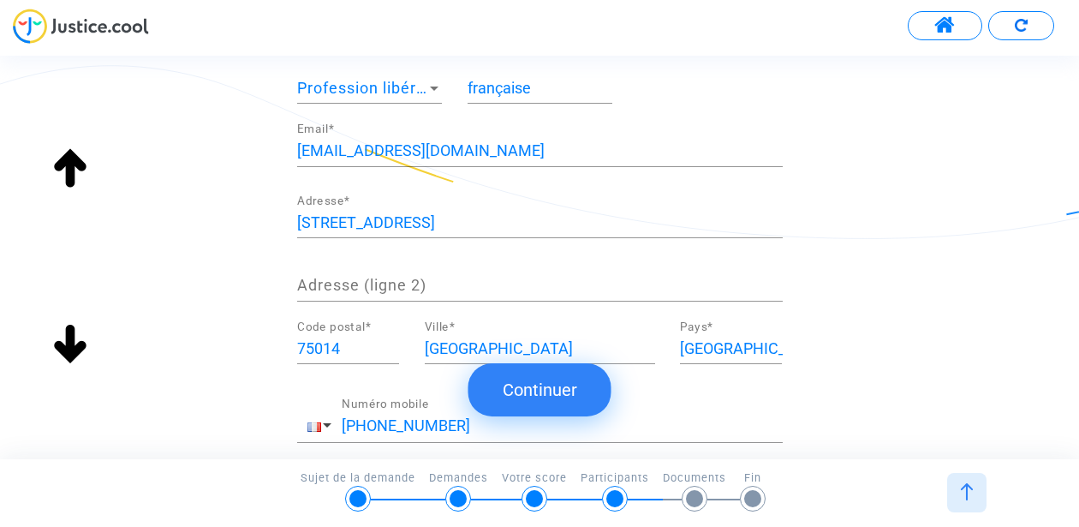
click at [411, 210] on div "[STREET_ADDRESS] Adresse *" at bounding box center [539, 216] width 485 height 44
click at [425, 231] on div "[STREET_ADDRESS] Adresse *" at bounding box center [539, 216] width 485 height 44
click at [413, 226] on input "[STREET_ADDRESS]" at bounding box center [539, 222] width 485 height 17
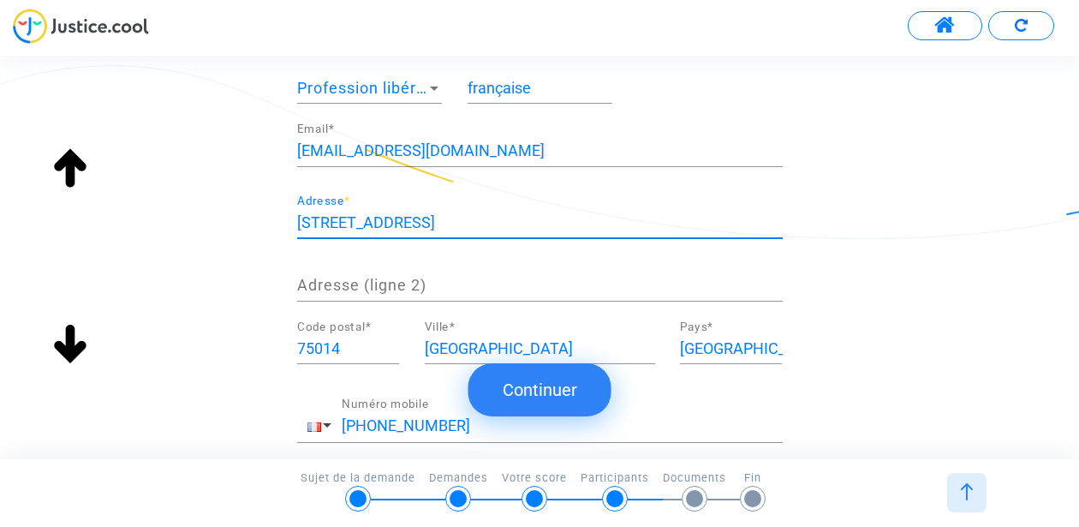
click at [413, 226] on input "[STREET_ADDRESS]" at bounding box center [539, 222] width 485 height 17
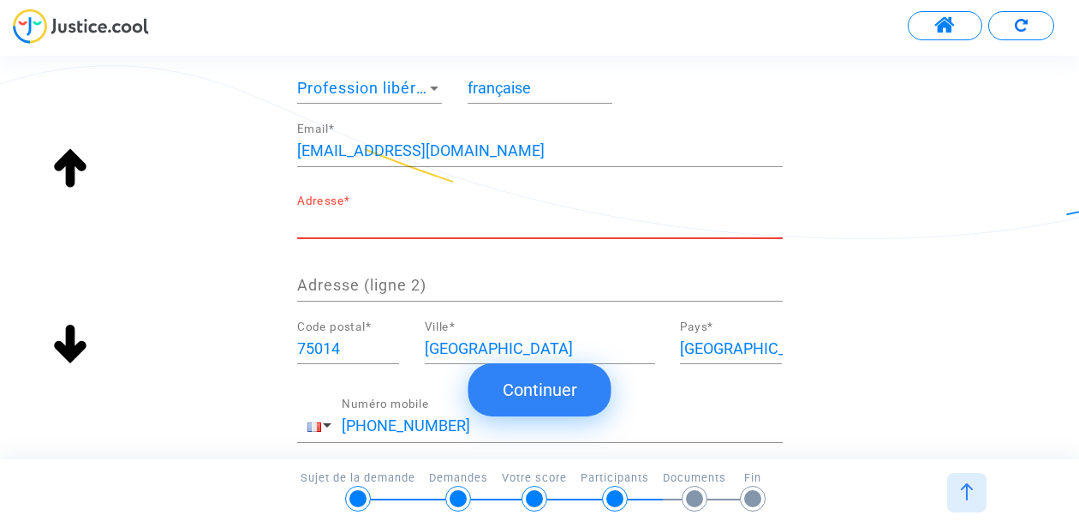
paste input "[STREET_ADDRESS]"
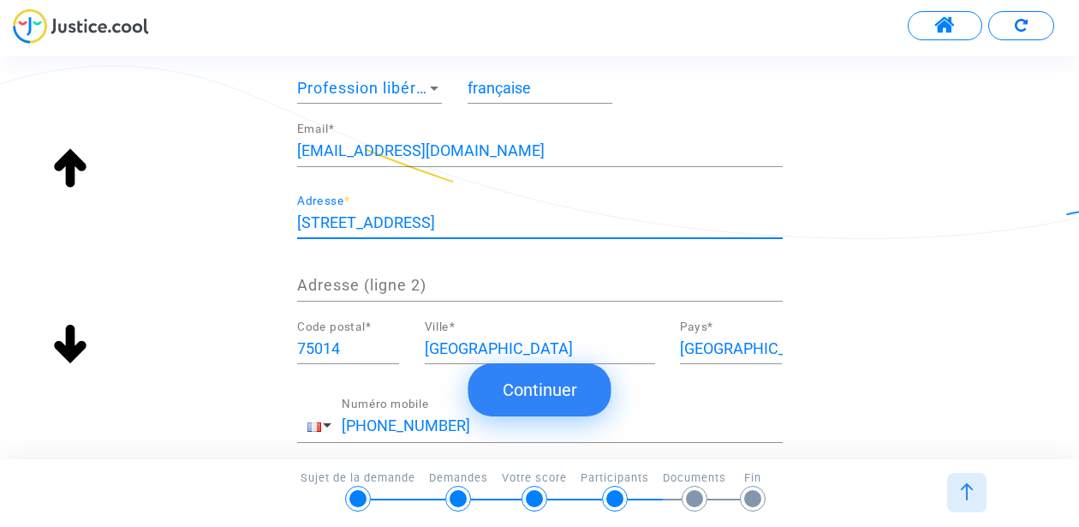
drag, startPoint x: 544, startPoint y: 219, endPoint x: 458, endPoint y: 224, distance: 85.8
click at [458, 224] on input "[STREET_ADDRESS]" at bounding box center [539, 222] width 485 height 17
type input "[STREET_ADDRESS]"
click at [380, 334] on div "75014 Code postal *" at bounding box center [348, 342] width 102 height 44
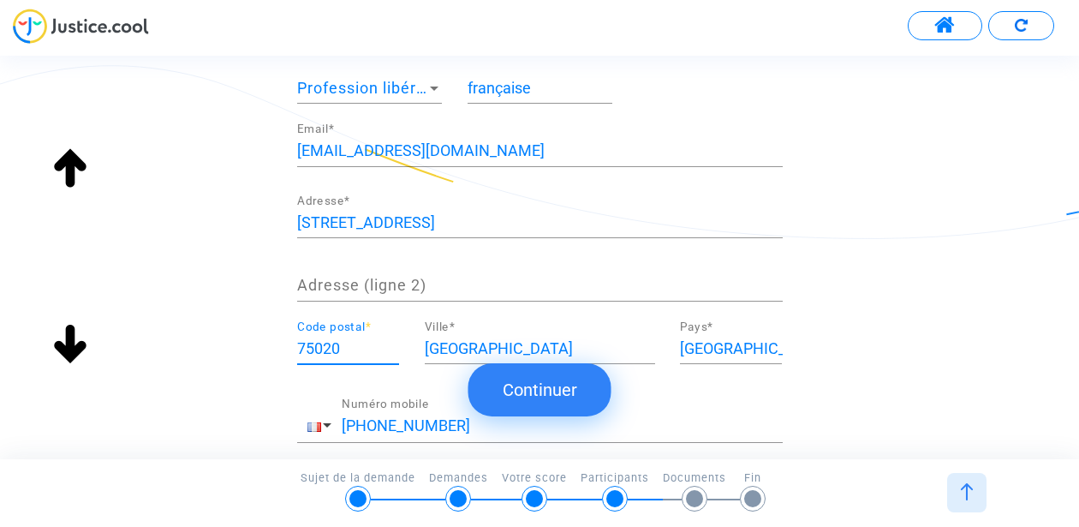
type input "75020"
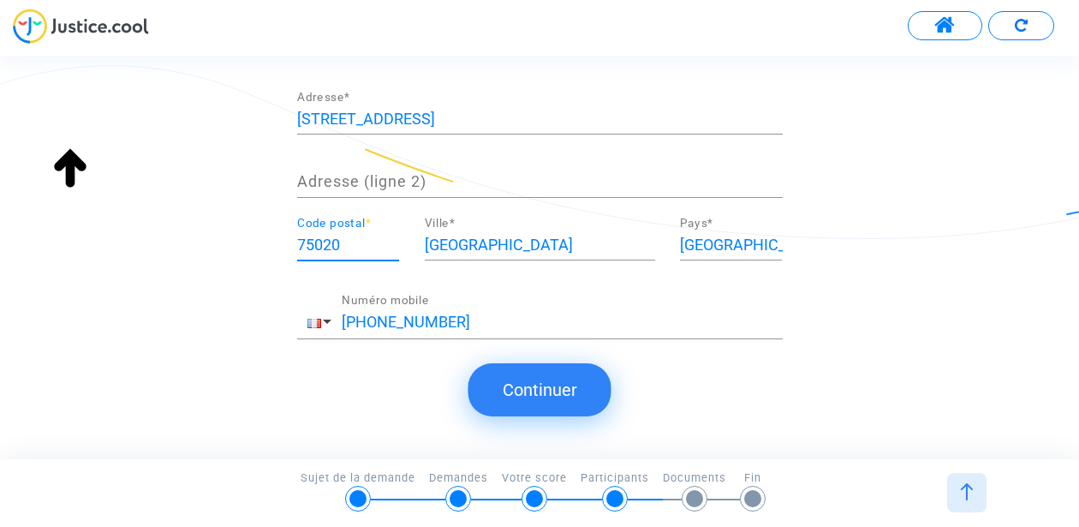
scroll to position [410, 0]
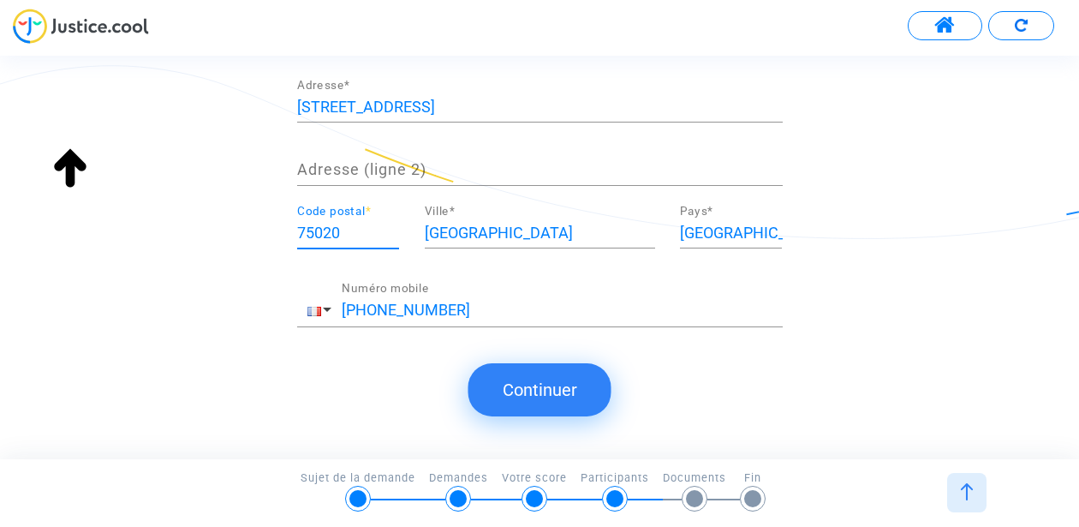
click at [455, 317] on input "[PHONE_NUMBER]" at bounding box center [562, 309] width 441 height 17
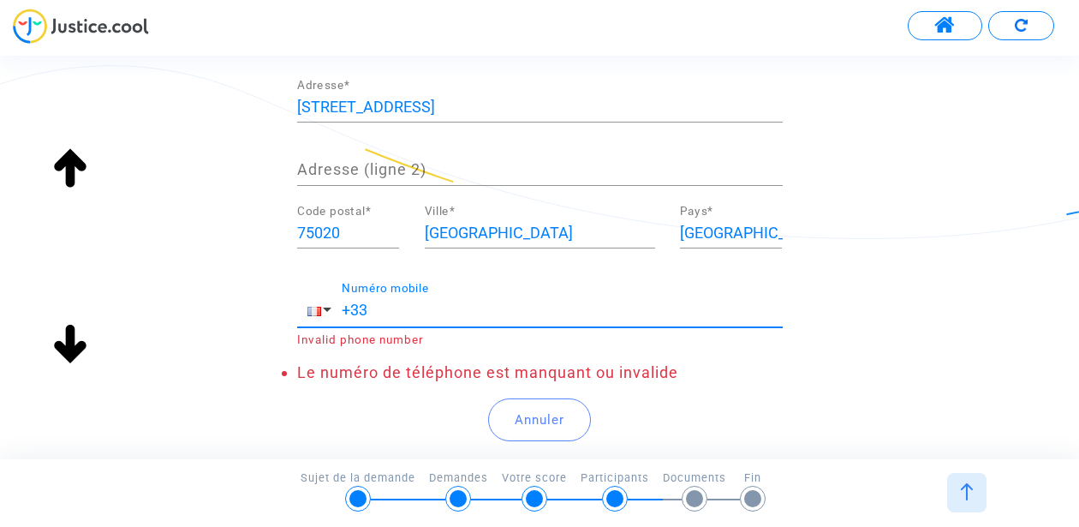
paste input "0684703639"
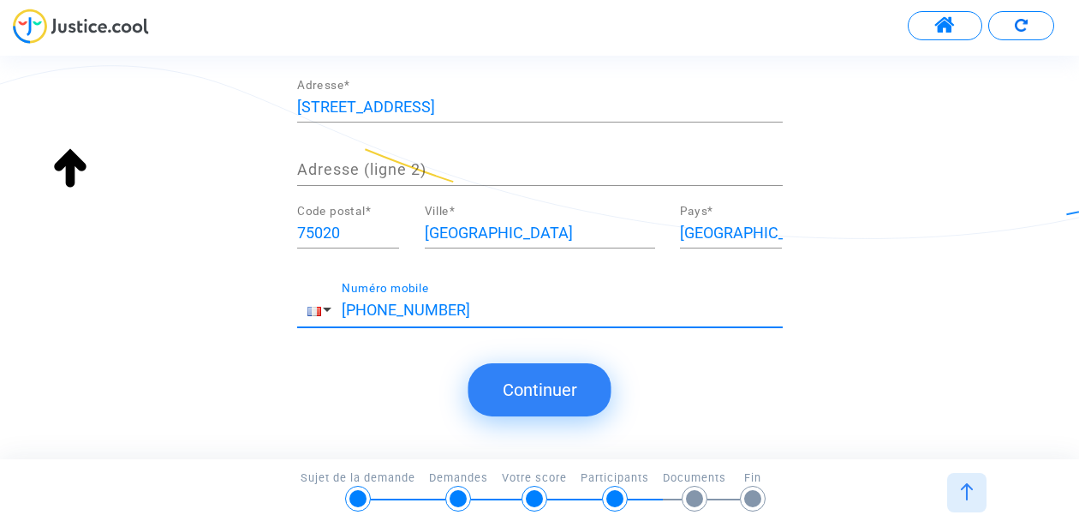
click at [377, 307] on input "[PHONE_NUMBER]" at bounding box center [562, 309] width 441 height 17
click at [524, 318] on input "[PHONE_NUMBER]" at bounding box center [562, 309] width 441 height 17
type input "[PHONE_NUMBER]"
click at [560, 406] on button "Continuer" at bounding box center [539, 389] width 143 height 53
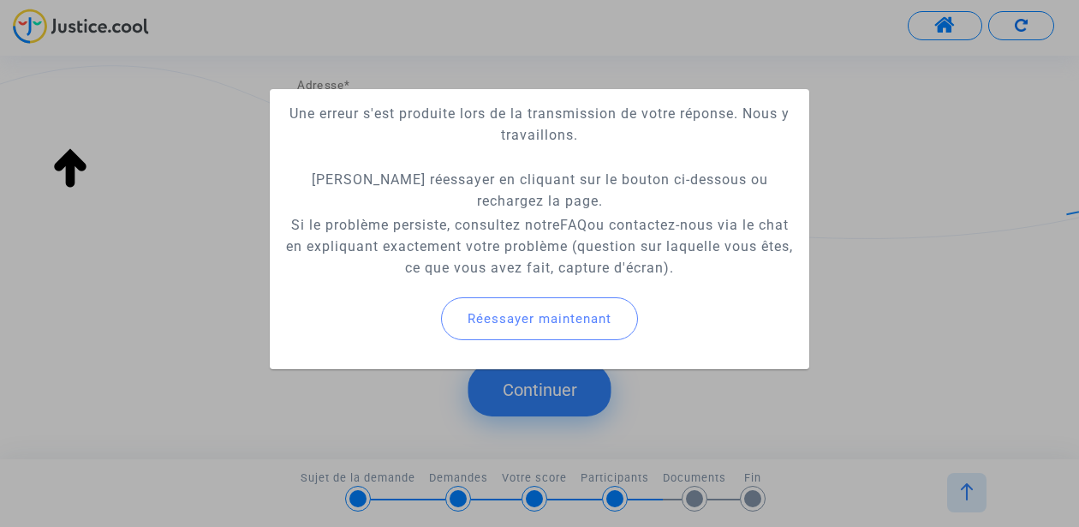
click at [515, 378] on div at bounding box center [539, 263] width 1079 height 527
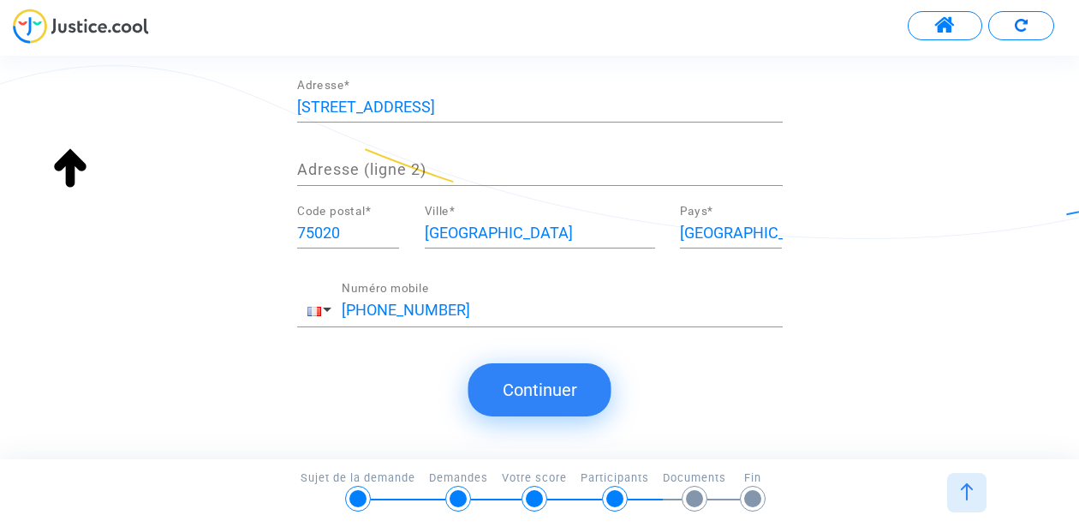
click at [515, 378] on button "Continuer" at bounding box center [539, 389] width 143 height 53
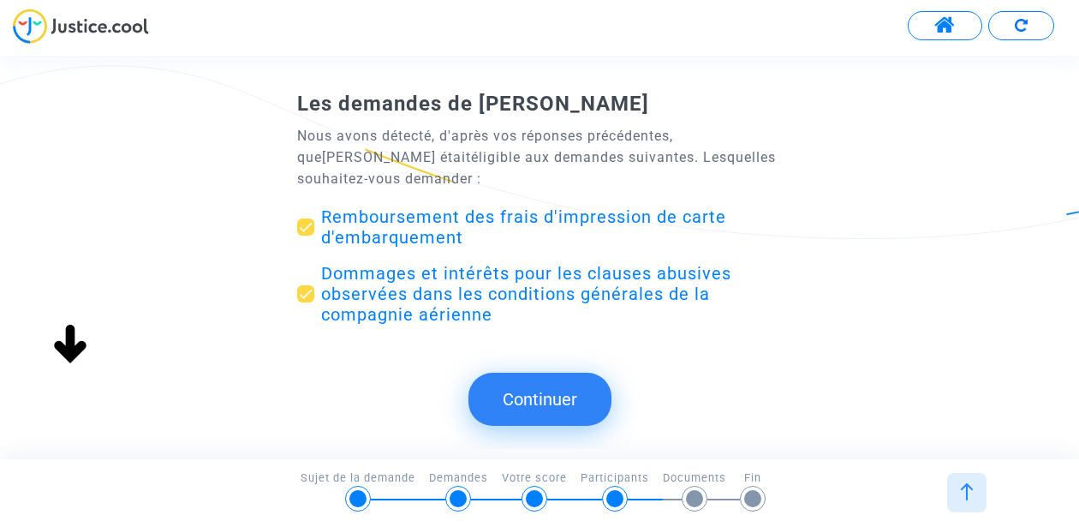
scroll to position [0, 0]
click at [560, 384] on button "Continuer" at bounding box center [539, 398] width 143 height 53
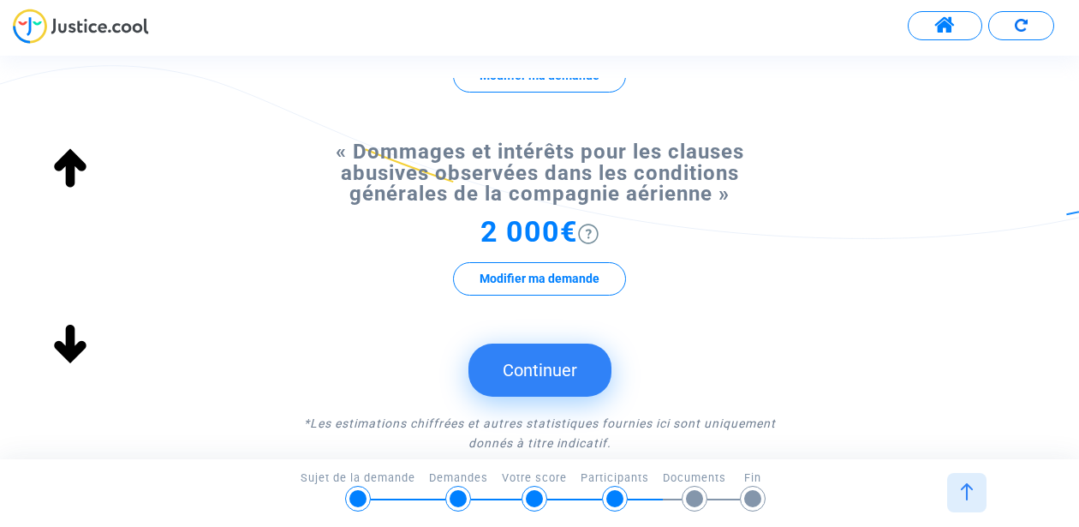
scroll to position [396, 0]
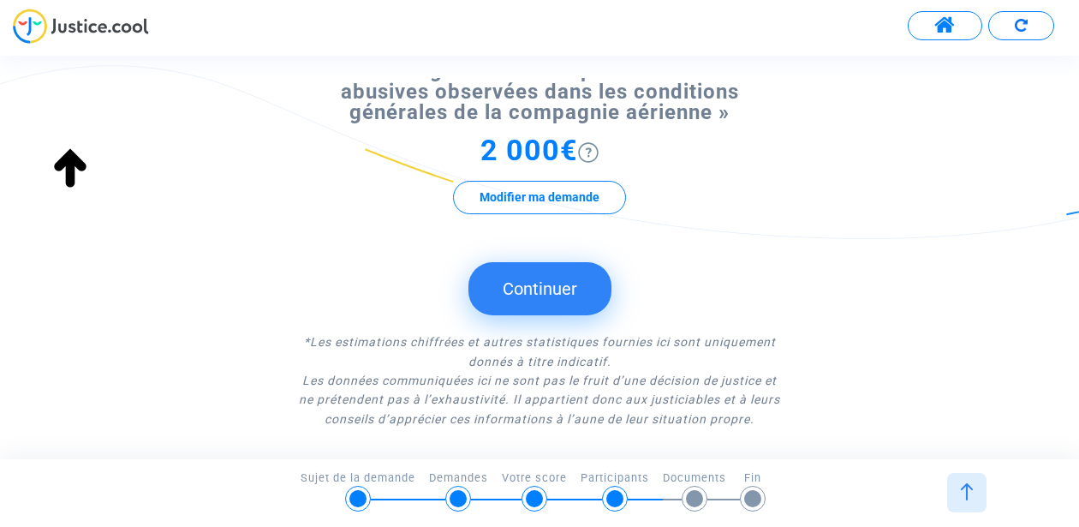
click at [590, 300] on button "Continuer" at bounding box center [539, 288] width 143 height 53
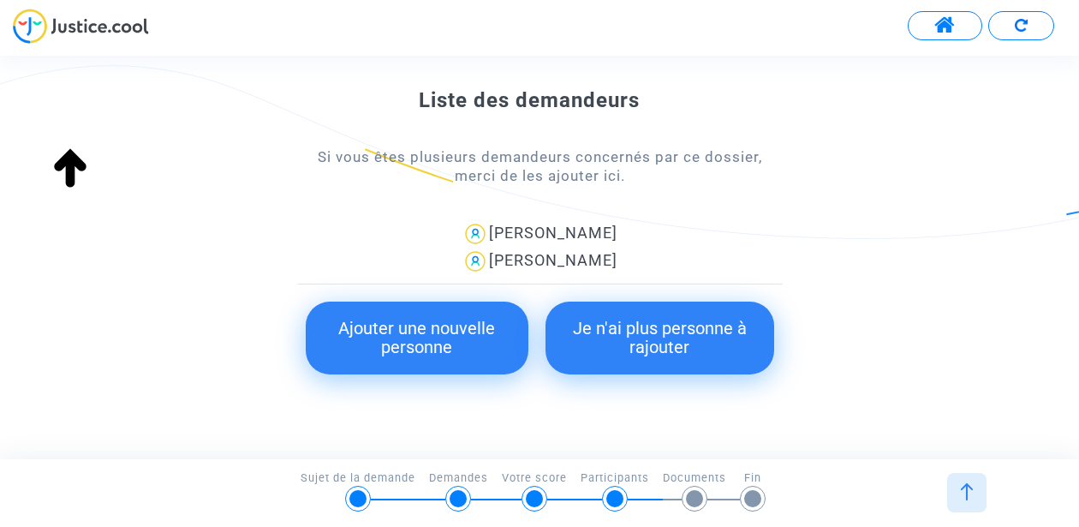
scroll to position [303, 0]
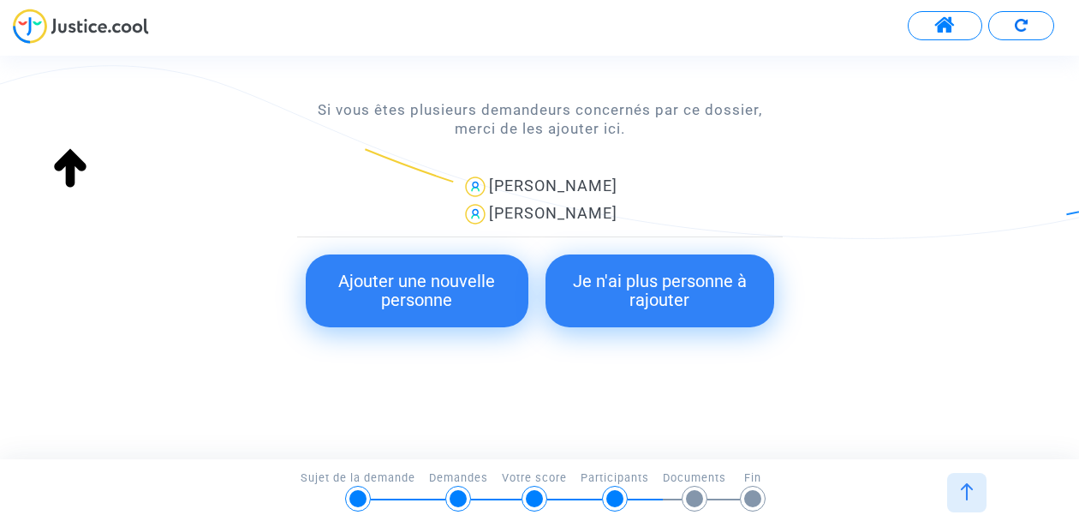
click at [673, 252] on form "Liste des demandeurs Si vous êtes plusieurs demandeurs concernés par ce dossier…" at bounding box center [539, 94] width 485 height 503
click at [678, 289] on button "Je n'ai plus personne à rajouter" at bounding box center [659, 290] width 228 height 73
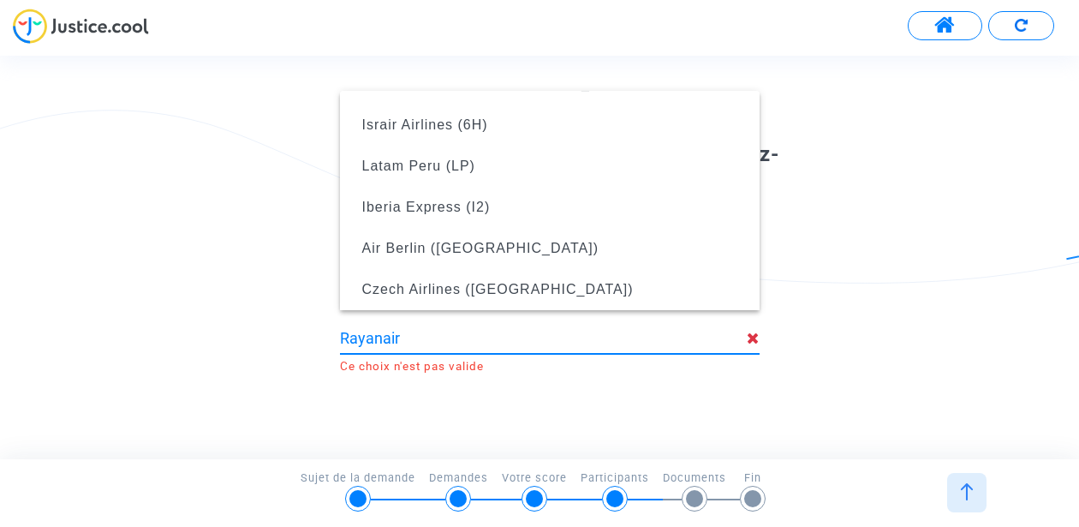
scroll to position [0, 0]
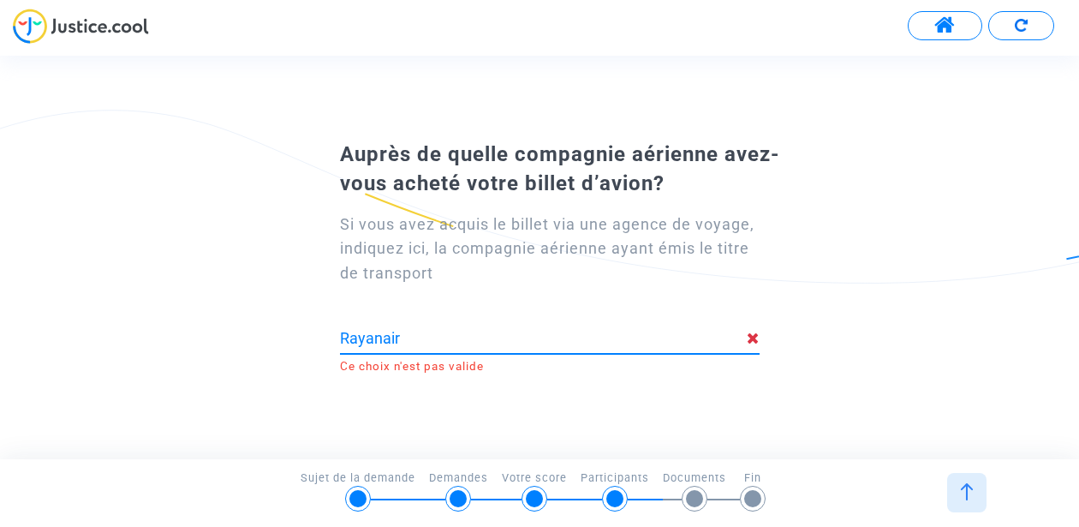
click at [551, 420] on div "Auprès de quelle compagnie aérienne avez-vous acheté votre billet d’avion? Si v…" at bounding box center [539, 257] width 1079 height 402
click at [464, 342] on input "Rayanair" at bounding box center [543, 338] width 407 height 17
type input "edream"
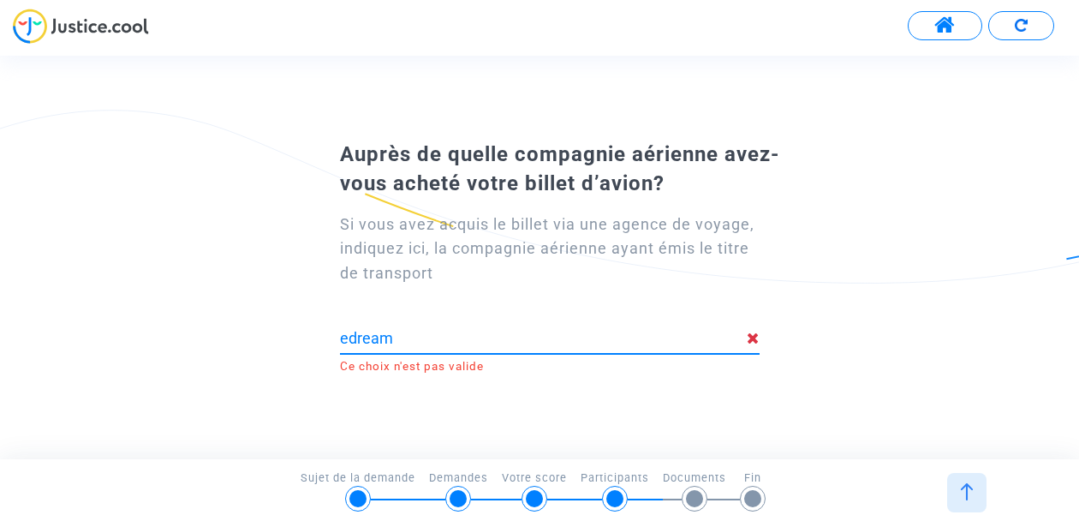
click at [444, 346] on input "edream" at bounding box center [543, 338] width 407 height 17
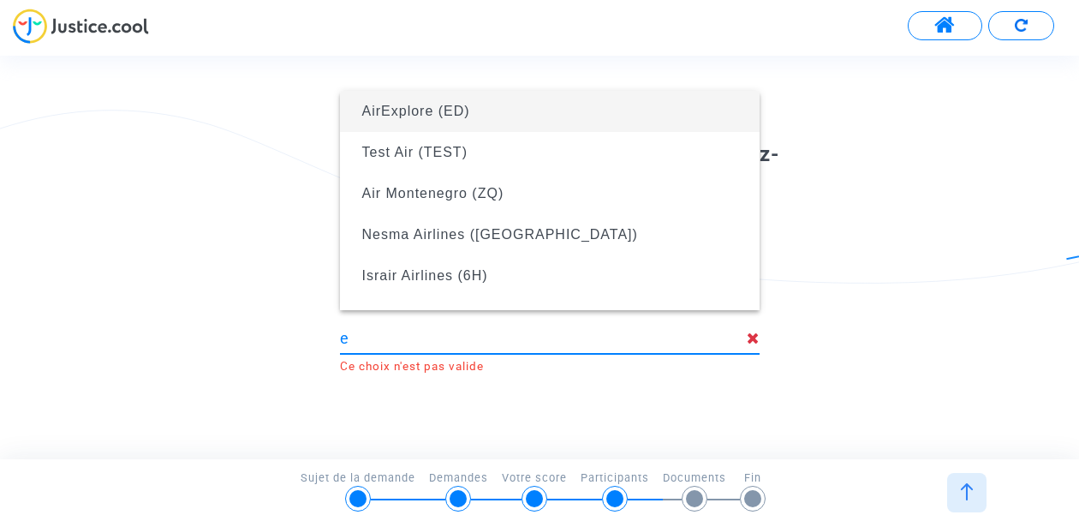
click at [483, 338] on input "e" at bounding box center [543, 338] width 407 height 17
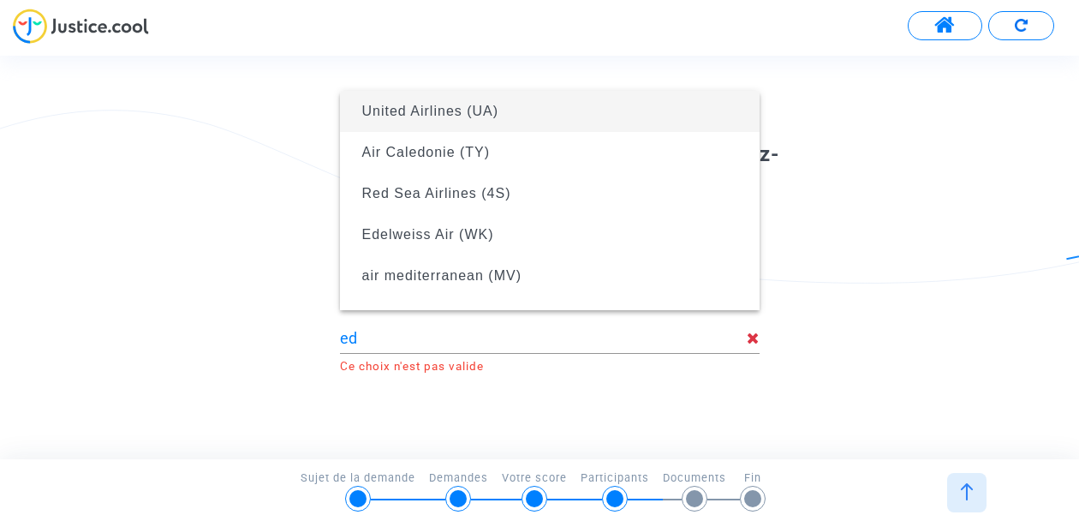
type input "United Airlines (UA)"
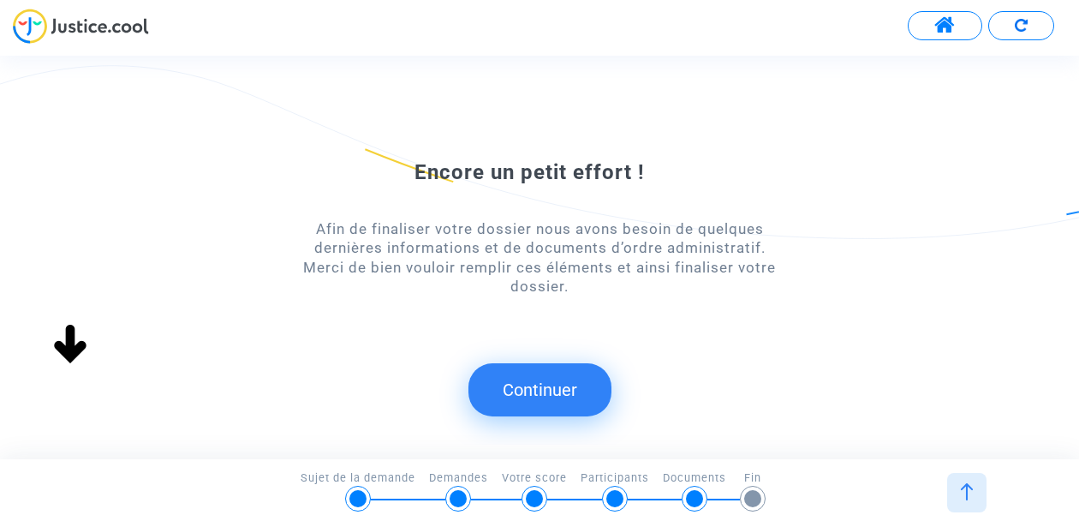
click at [586, 296] on div "Afin de finaliser votre dossier nous avons besoin de quelques dernières informa…" at bounding box center [539, 257] width 485 height 77
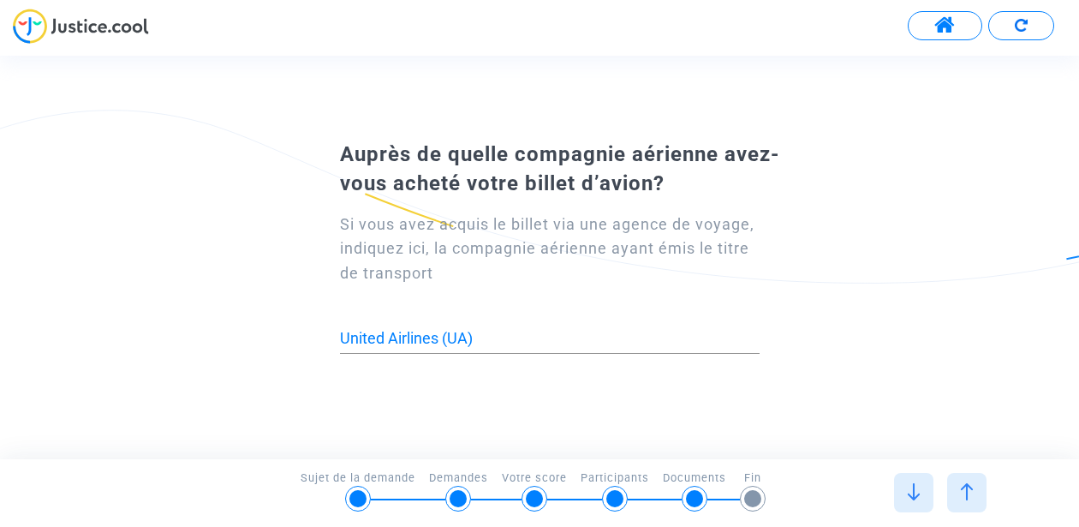
click at [521, 330] on input "United Airlines (UA)" at bounding box center [550, 338] width 420 height 17
click at [480, 332] on input "United Airlines (UA)" at bounding box center [550, 338] width 420 height 17
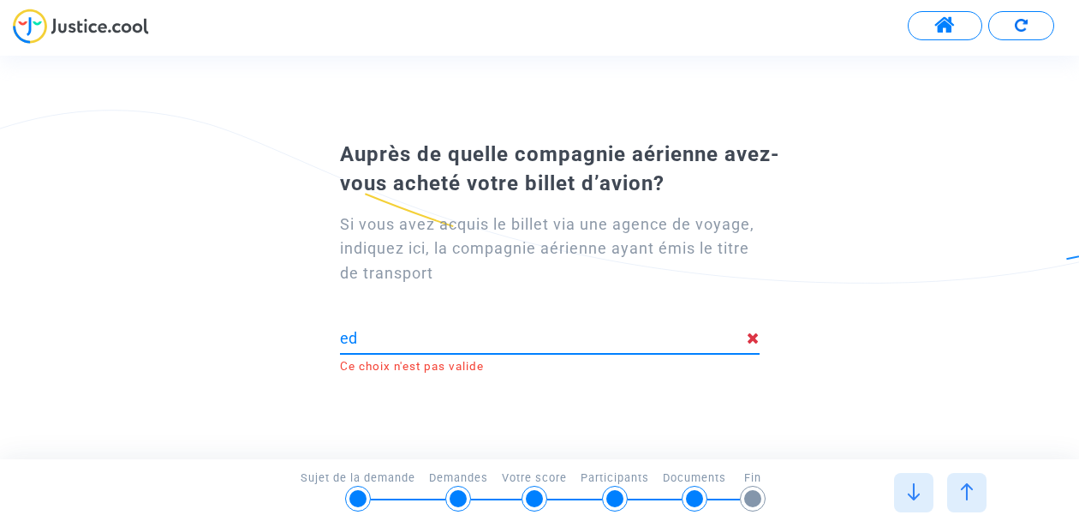
type input "e"
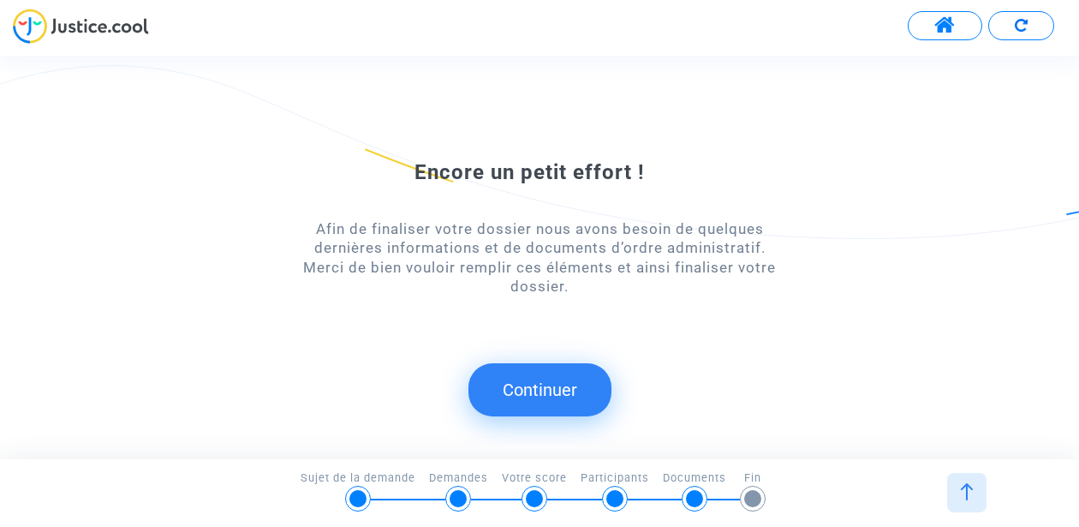
click at [566, 399] on button "Continuer" at bounding box center [539, 389] width 143 height 53
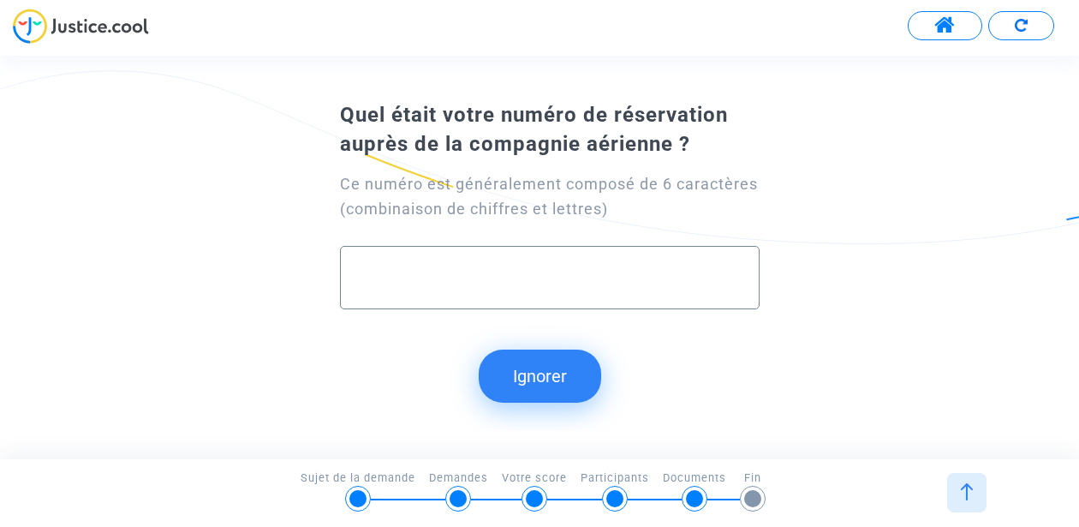
click at [521, 285] on input "text" at bounding box center [550, 278] width 384 height 20
paste input "23078787238"
type input "23078787238"
click at [548, 390] on button "Continuer" at bounding box center [539, 375] width 143 height 53
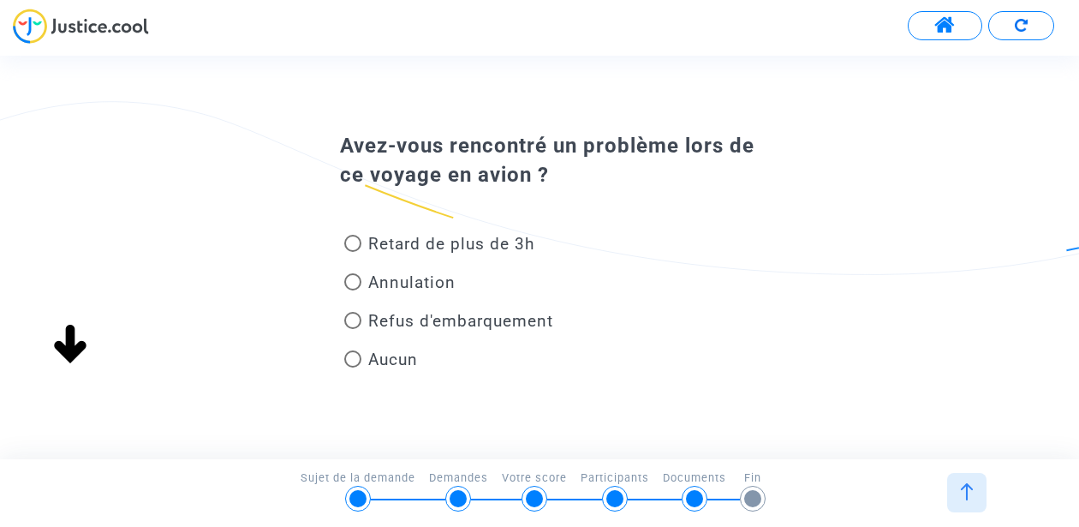
click at [357, 374] on mat-radio-button "Aucun" at bounding box center [381, 363] width 74 height 30
radio input "true"
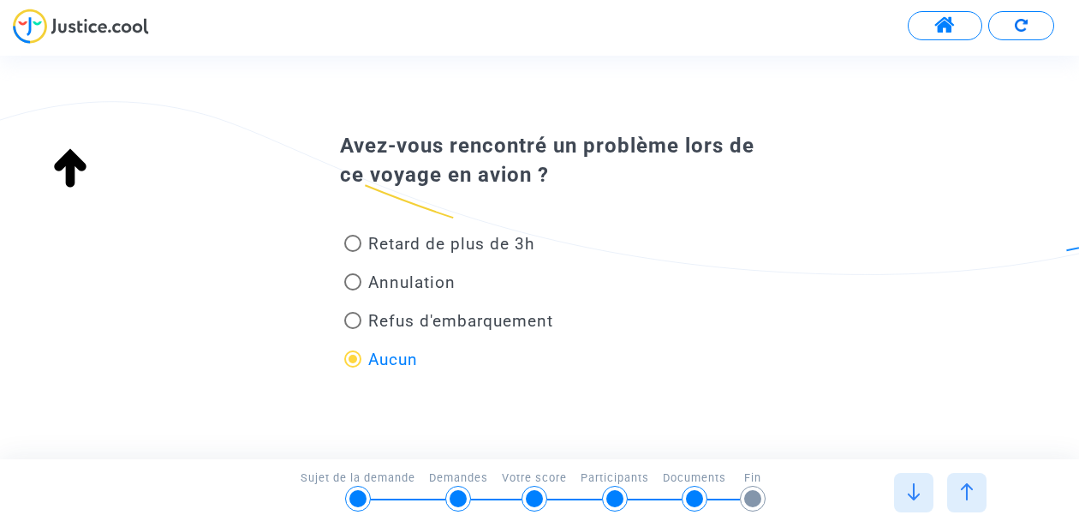
click at [382, 348] on span "Aucun" at bounding box center [389, 359] width 57 height 23
click at [353, 367] on input "Aucun" at bounding box center [352, 367] width 1 height 1
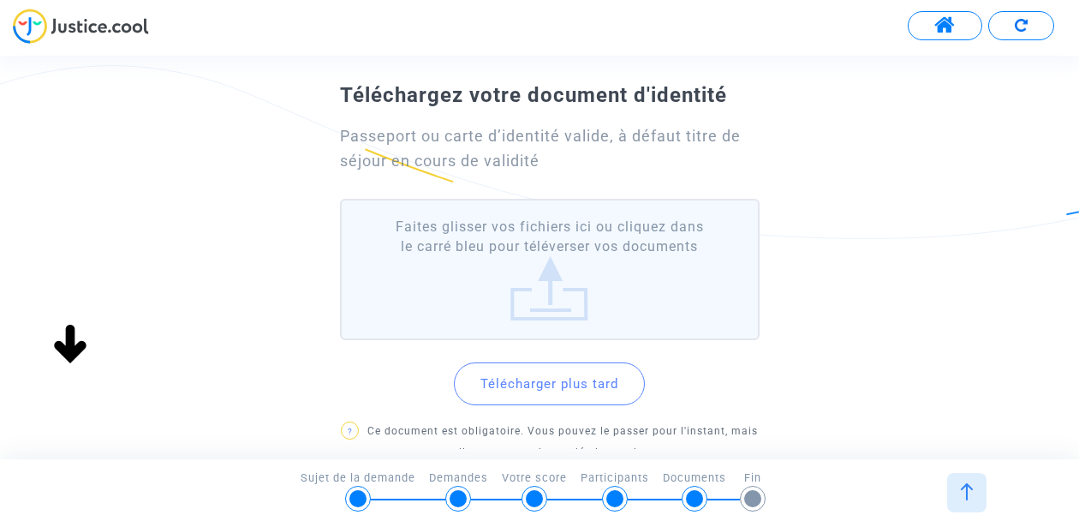
scroll to position [71, 0]
click at [575, 384] on button "Télécharger plus tard" at bounding box center [549, 382] width 191 height 43
click at [567, 271] on label "Faites glisser vos fichiers ici ou cliquez dans le carré bleu pour téléverser v…" at bounding box center [550, 268] width 420 height 141
click at [0, 0] on input "Faites glisser vos fichiers ici ou cliquez dans le carré bleu pour téléverser v…" at bounding box center [0, 0] width 0 height 0
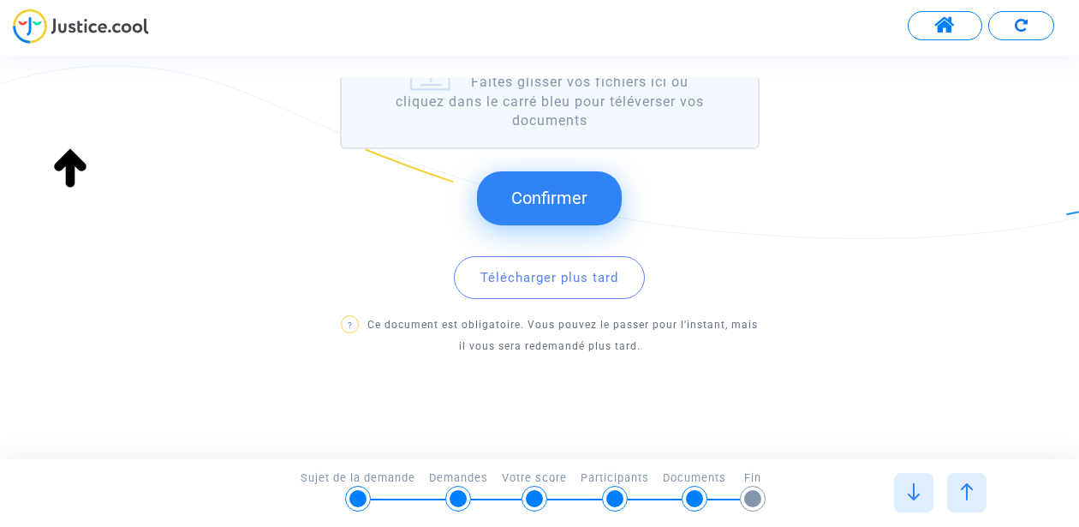
scroll to position [463, 0]
click at [557, 193] on span "Confirmer" at bounding box center [549, 196] width 76 height 21
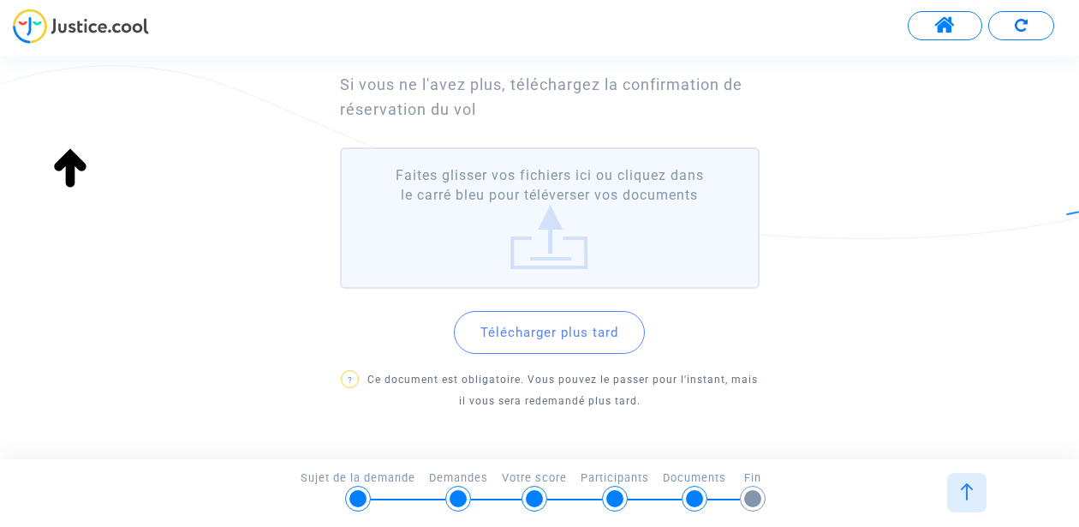
scroll to position [0, 0]
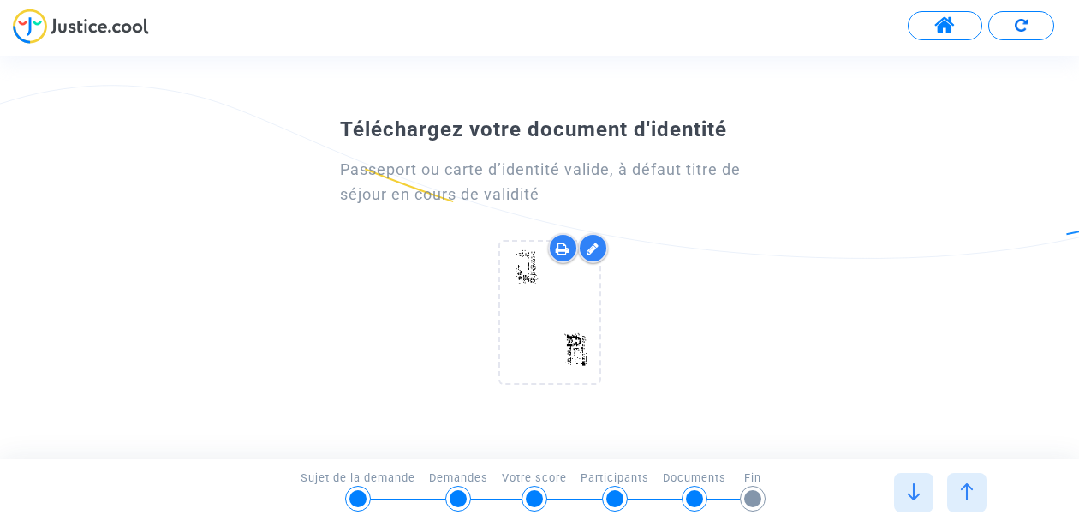
click at [697, 492] on div at bounding box center [694, 498] width 17 height 17
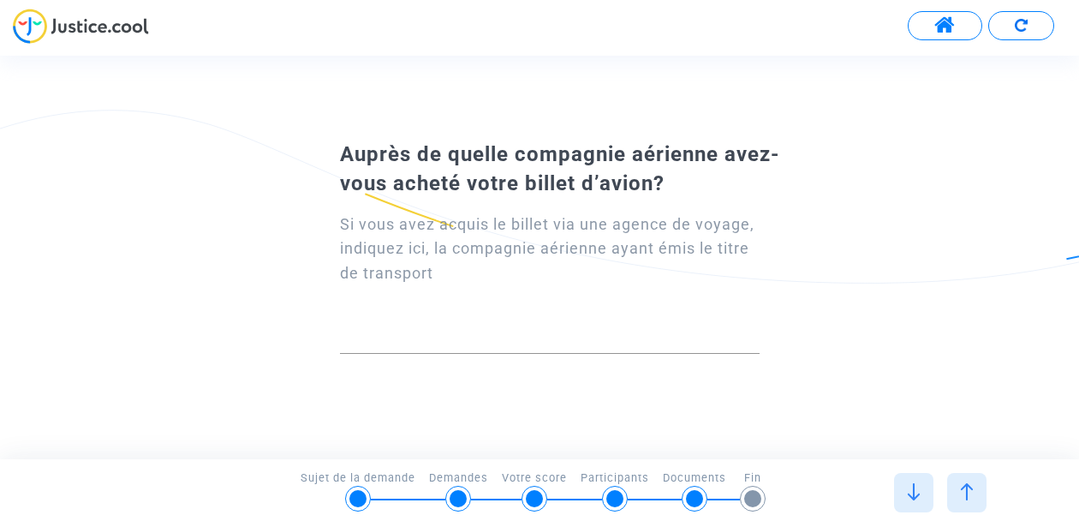
click at [450, 315] on div at bounding box center [550, 332] width 420 height 44
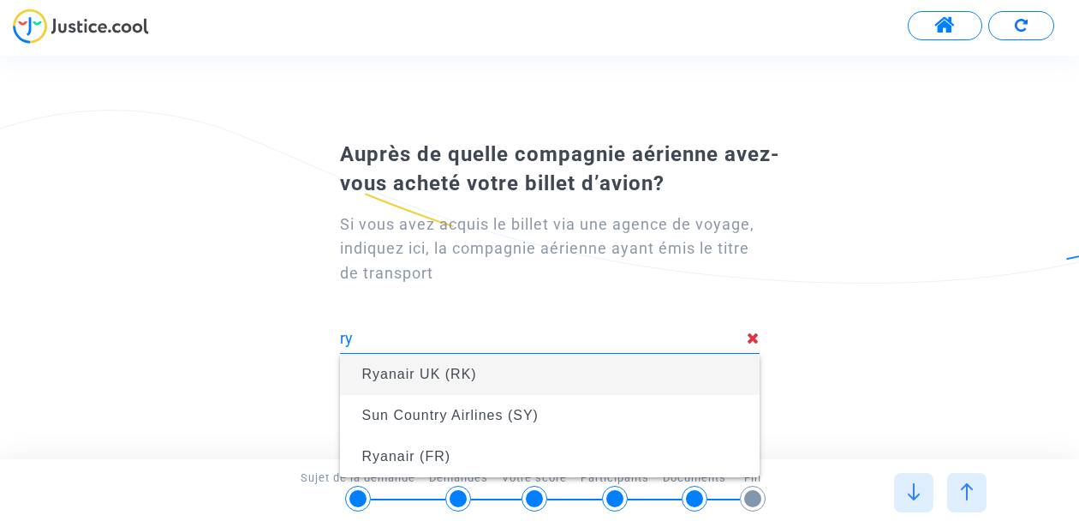
click at [467, 374] on span "Ryanair UK (RK)" at bounding box center [419, 373] width 115 height 15
type input "Ryanair UK (RK)"
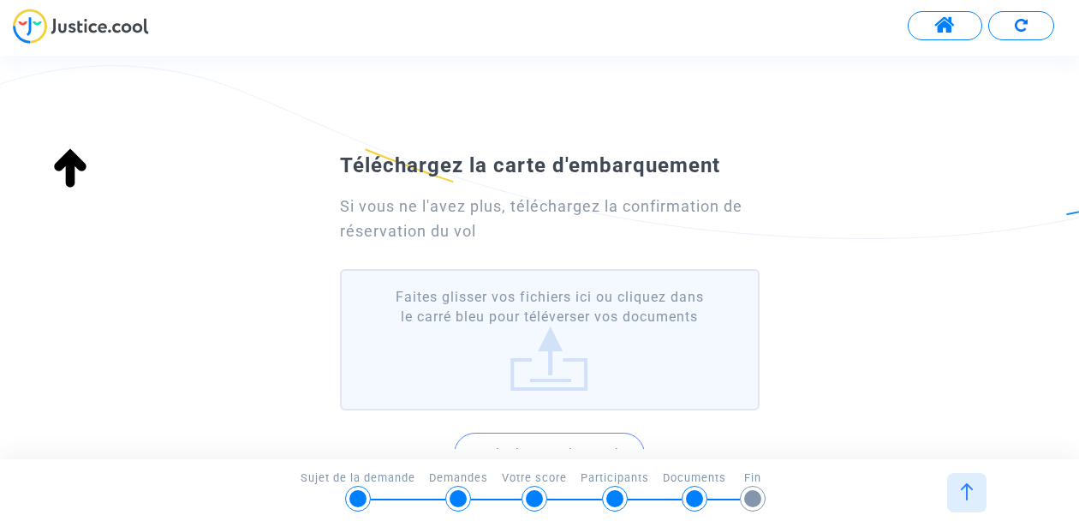
scroll to position [177, 0]
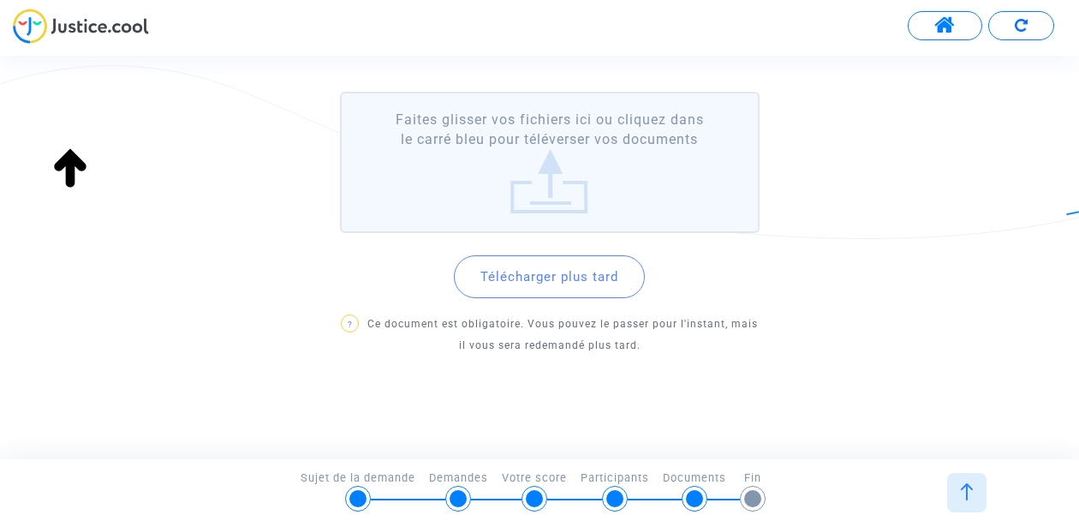
click at [559, 270] on button "Télécharger plus tard" at bounding box center [549, 276] width 191 height 43
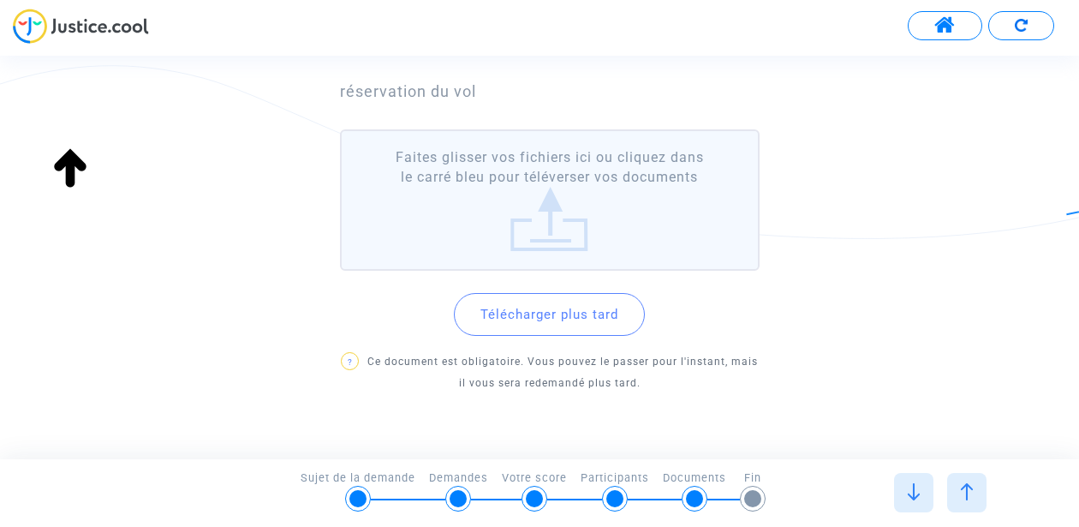
scroll to position [139, 0]
click at [630, 183] on label "Faites glisser vos fichiers ici ou cliquez dans le carré bleu pour téléverser v…" at bounding box center [550, 200] width 420 height 141
click at [0, 0] on input "Faites glisser vos fichiers ici ou cliquez dans le carré bleu pour téléverser v…" at bounding box center [0, 0] width 0 height 0
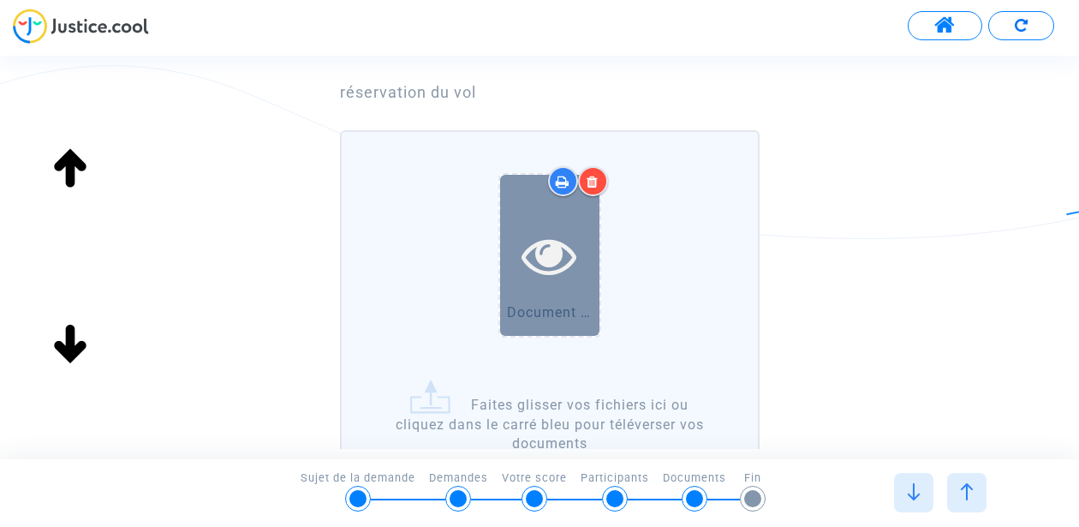
click at [561, 301] on div at bounding box center [549, 255] width 99 height 161
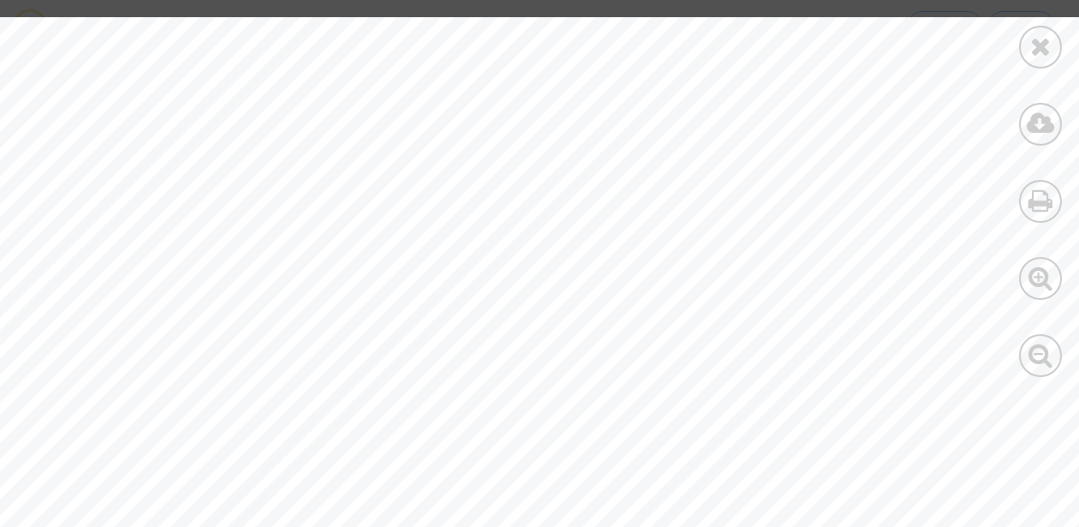
scroll to position [0, 0]
click at [1044, 39] on icon at bounding box center [1040, 46] width 21 height 26
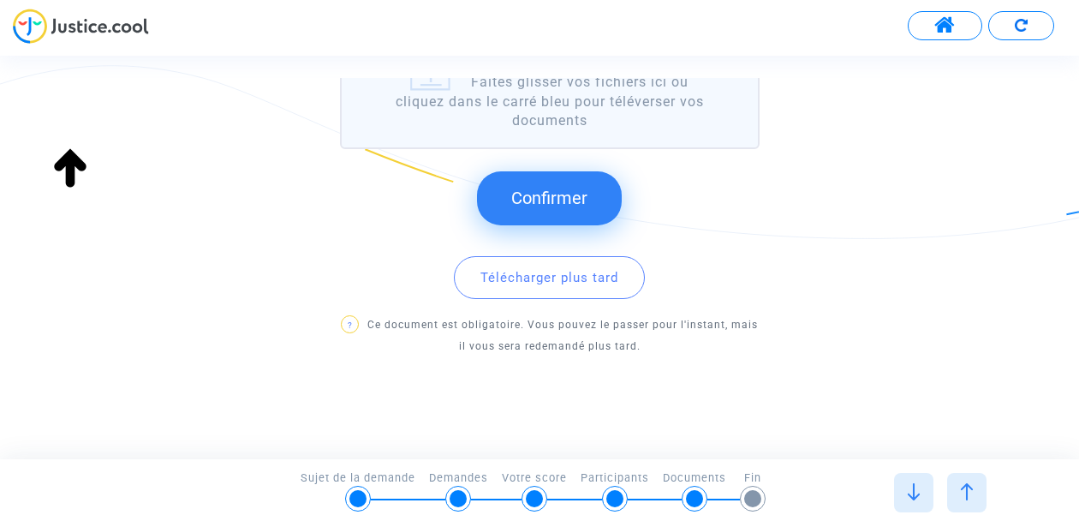
click at [564, 210] on button "Confirmer" at bounding box center [549, 197] width 145 height 53
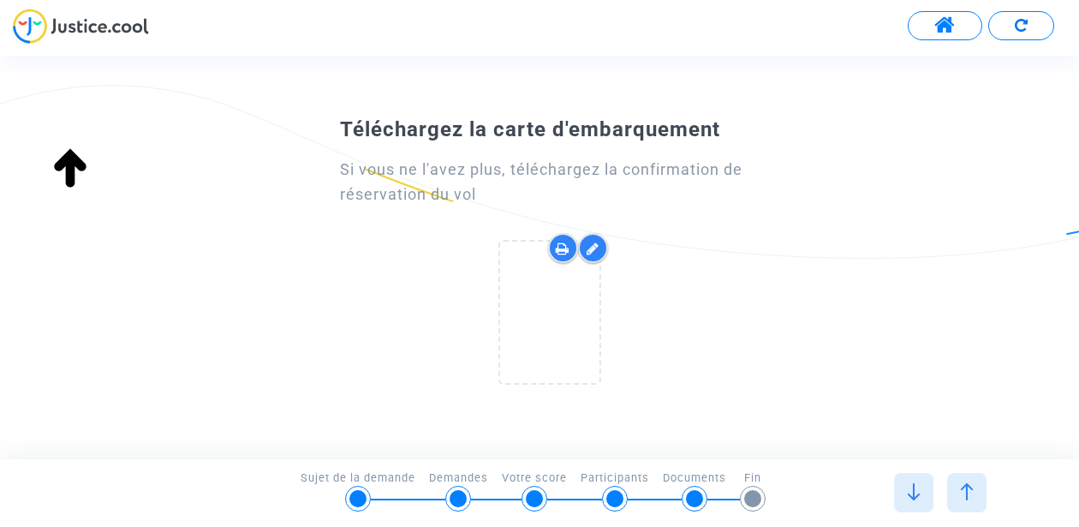
scroll to position [158, 0]
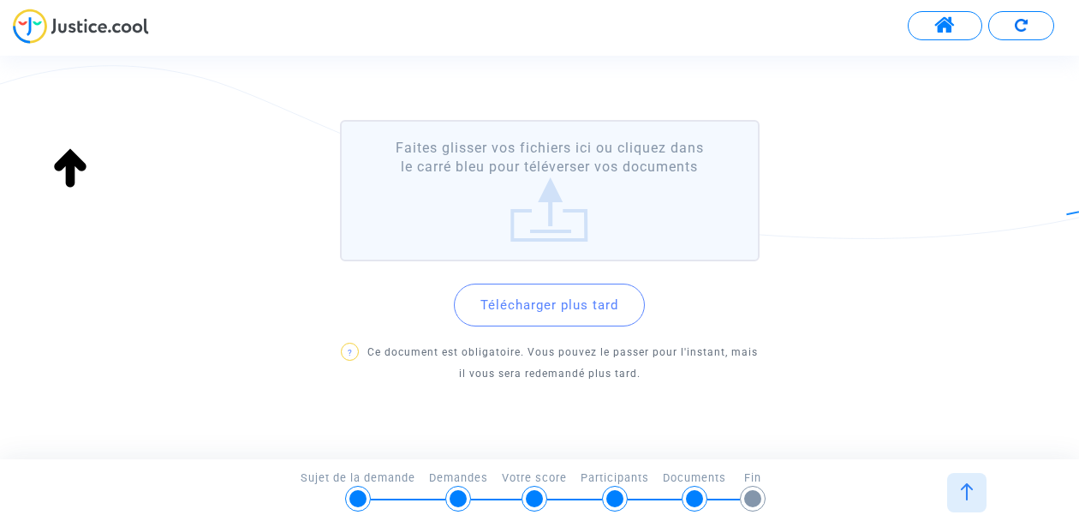
click at [608, 297] on div "Télécharger plus tard ? Ce document est obligatoire. Vous pouvez le passer pour…" at bounding box center [550, 326] width 420 height 116
click at [583, 283] on button "Télécharger plus tard" at bounding box center [549, 304] width 191 height 43
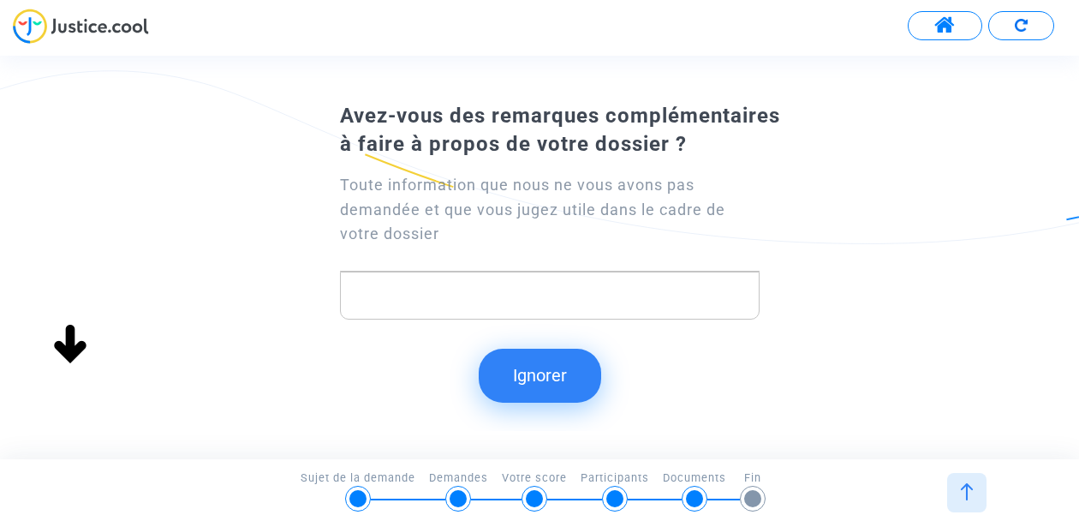
click at [505, 288] on p "Rich Text Editor, main" at bounding box center [549, 295] width 402 height 21
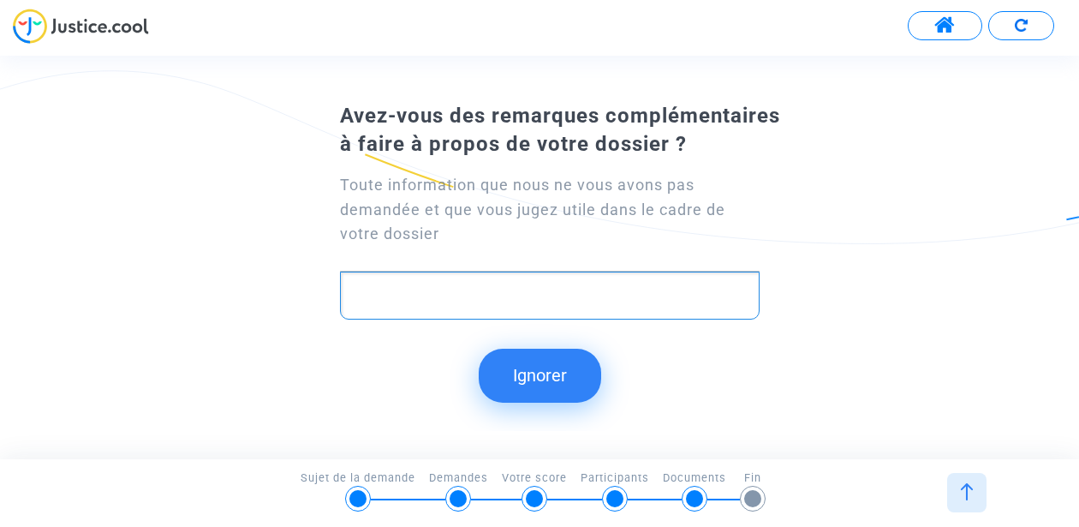
click at [563, 383] on button "Ignorer" at bounding box center [540, 374] width 122 height 53
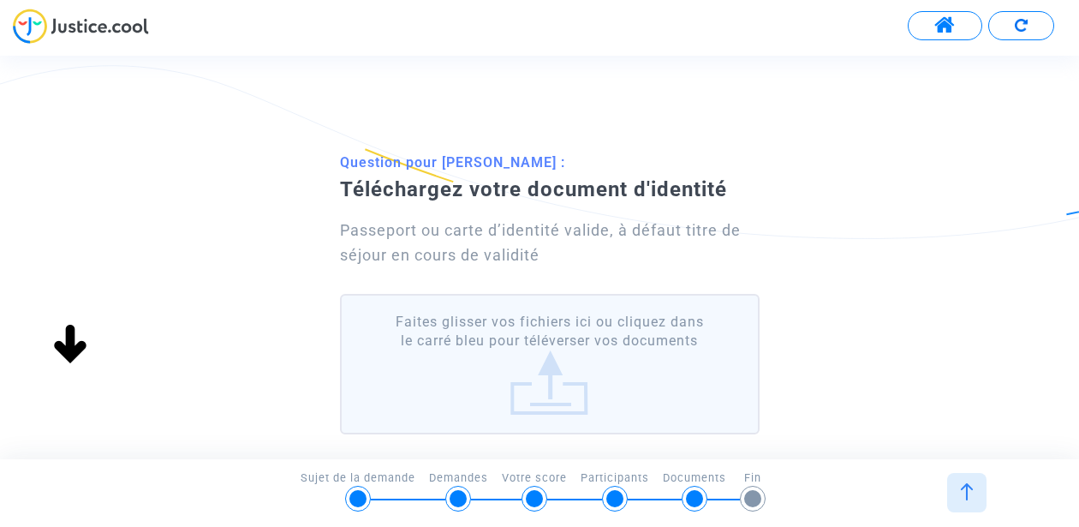
scroll to position [202, 0]
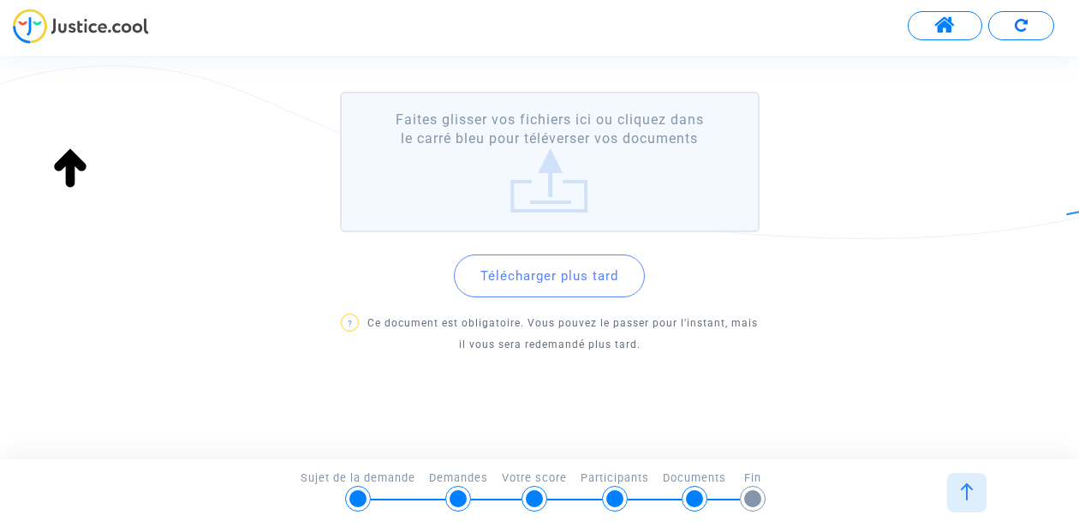
click at [600, 280] on button "Télécharger plus tard" at bounding box center [549, 275] width 191 height 43
click at [570, 279] on button "Télécharger plus tard" at bounding box center [549, 275] width 191 height 43
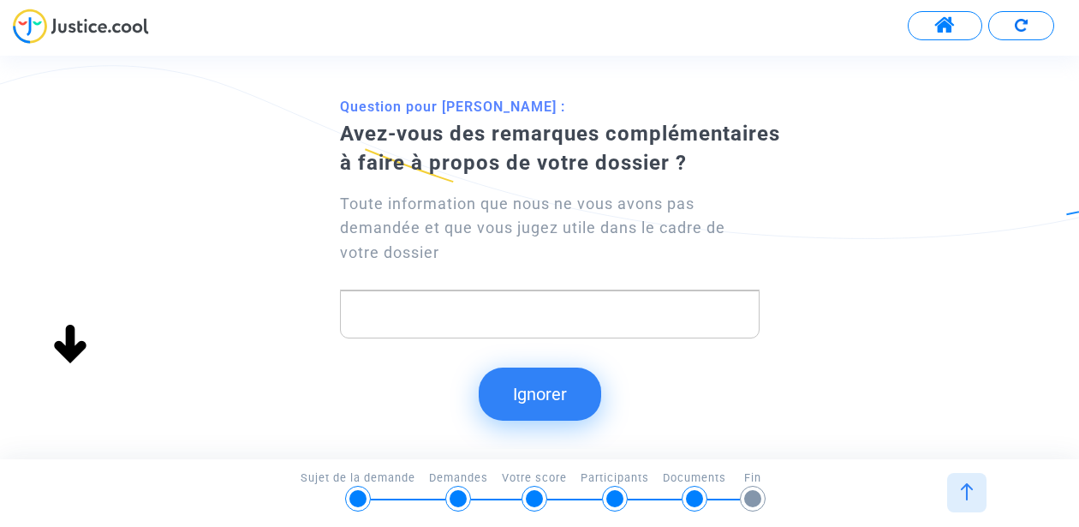
scroll to position [0, 0]
click at [570, 388] on button "Ignorer" at bounding box center [540, 393] width 122 height 53
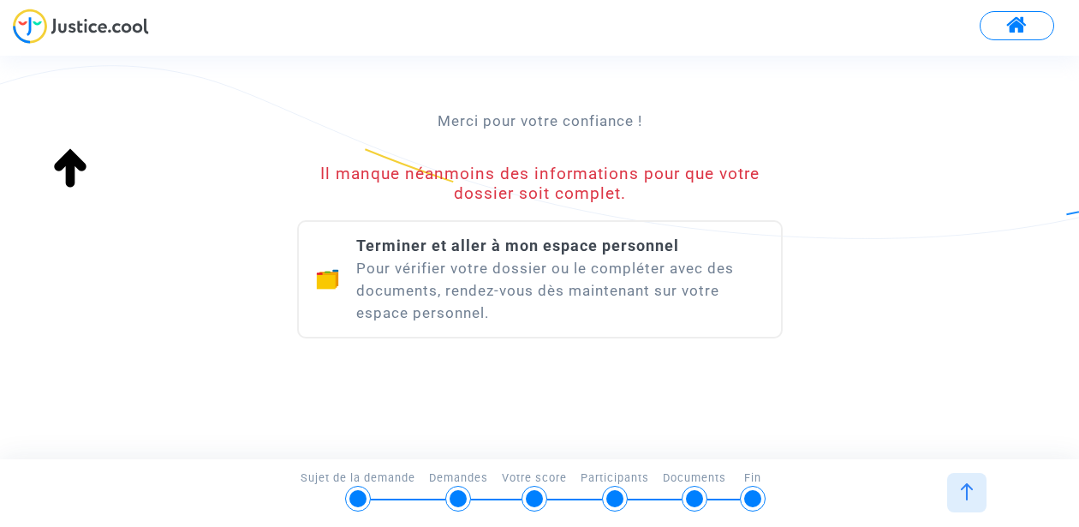
scroll to position [301, 0]
